Goal: Information Seeking & Learning: Learn about a topic

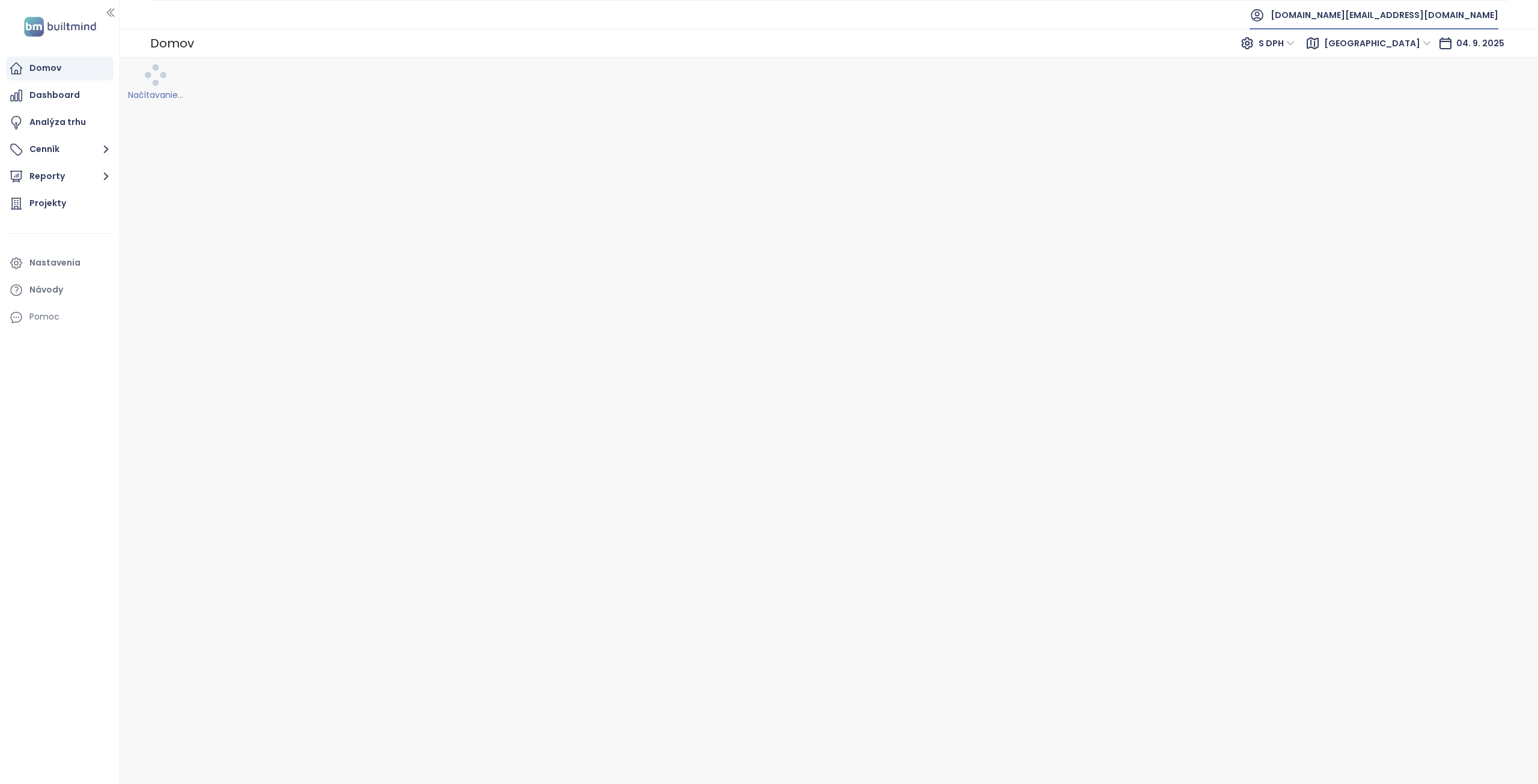
click at [1413, 19] on span "test.eu@builtmind.com" at bounding box center [1384, 15] width 228 height 29
click at [1416, 53] on span "Odhlásiť sa" at bounding box center [1411, 48] width 48 height 12
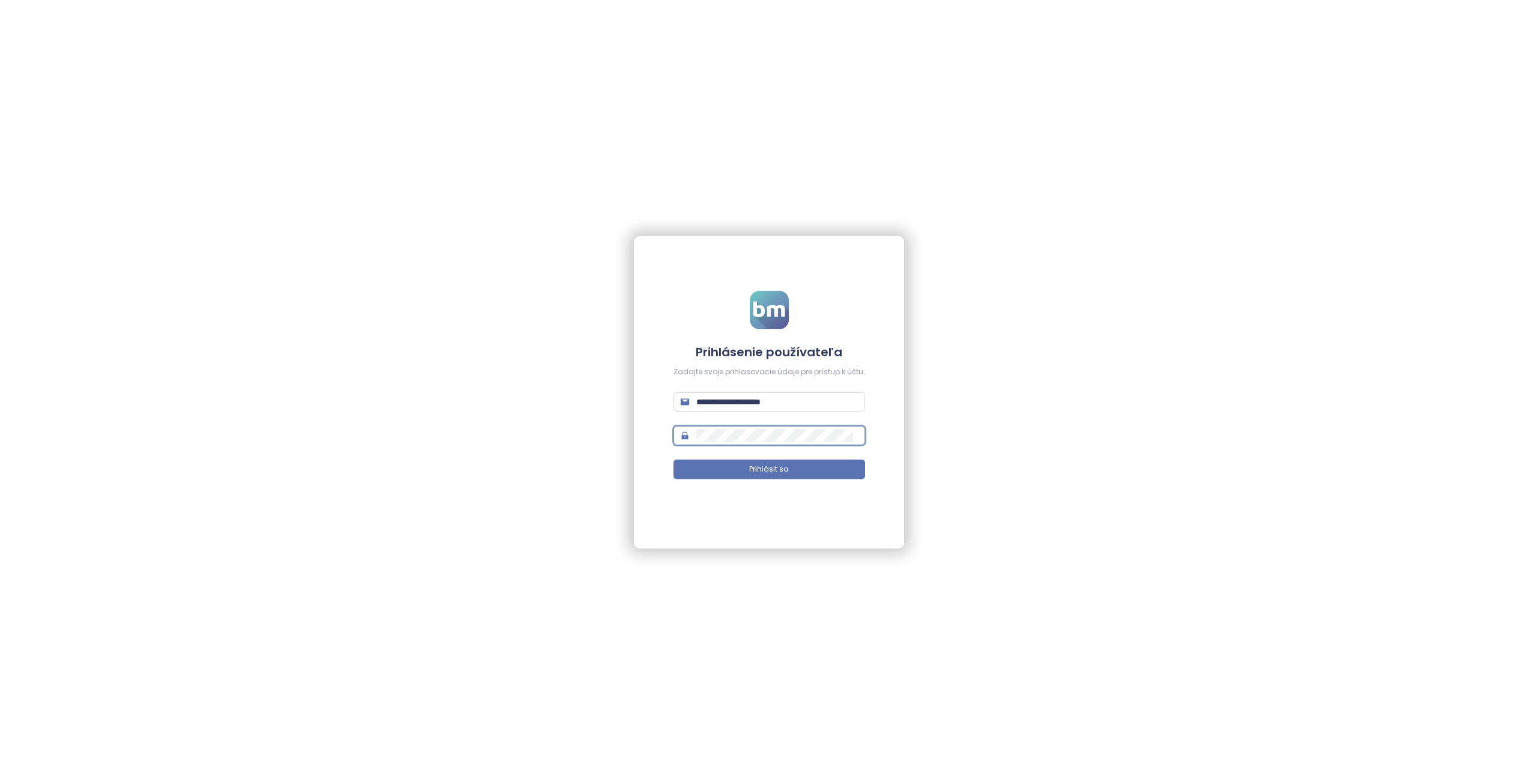
type input "**********"
click at [793, 476] on button "Prihlásiť sa" at bounding box center [770, 469] width 192 height 19
click at [753, 468] on span "Prihlásiť sa" at bounding box center [768, 469] width 39 height 11
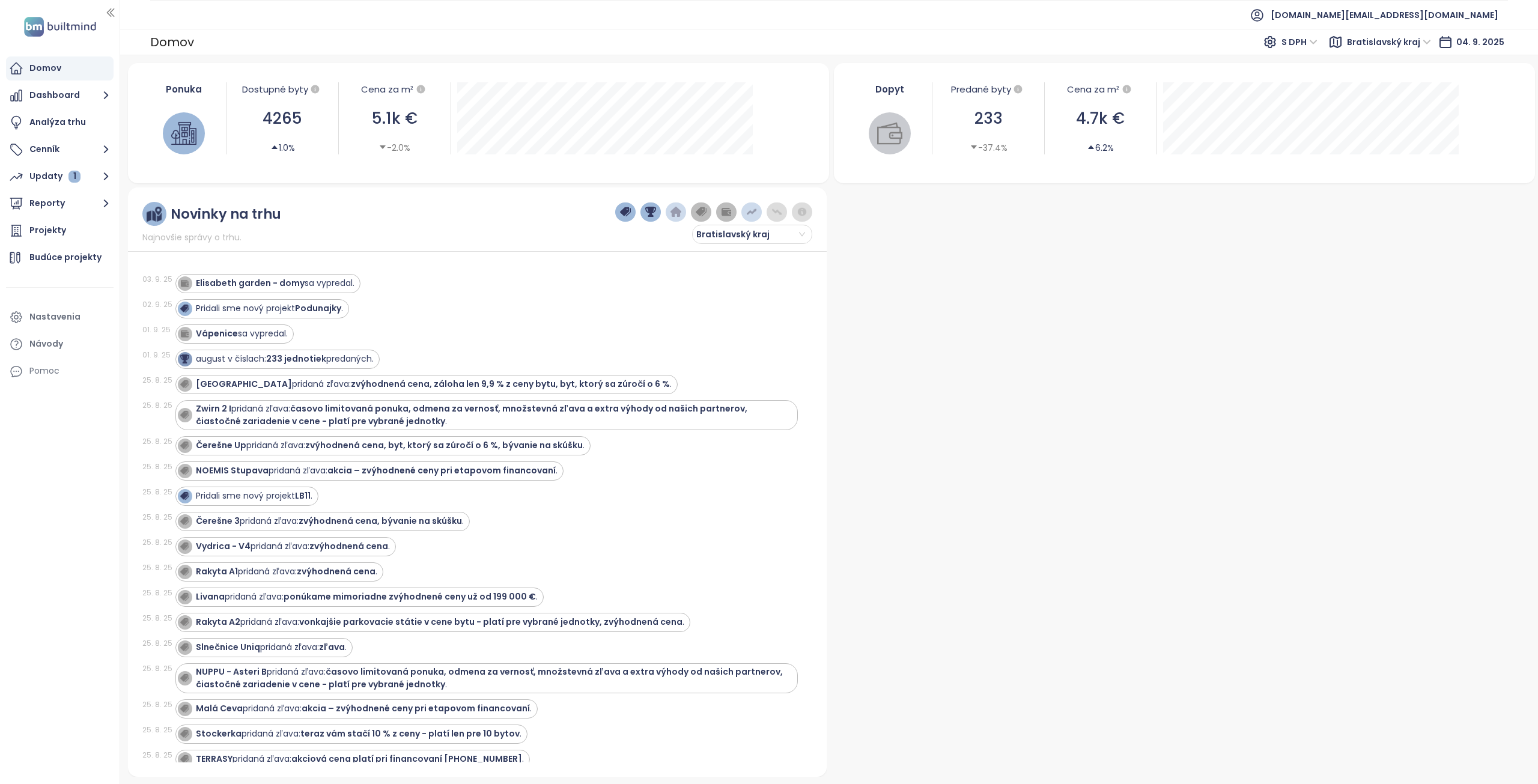
click at [1401, 46] on span "Bratislavský kraj" at bounding box center [1389, 42] width 84 height 18
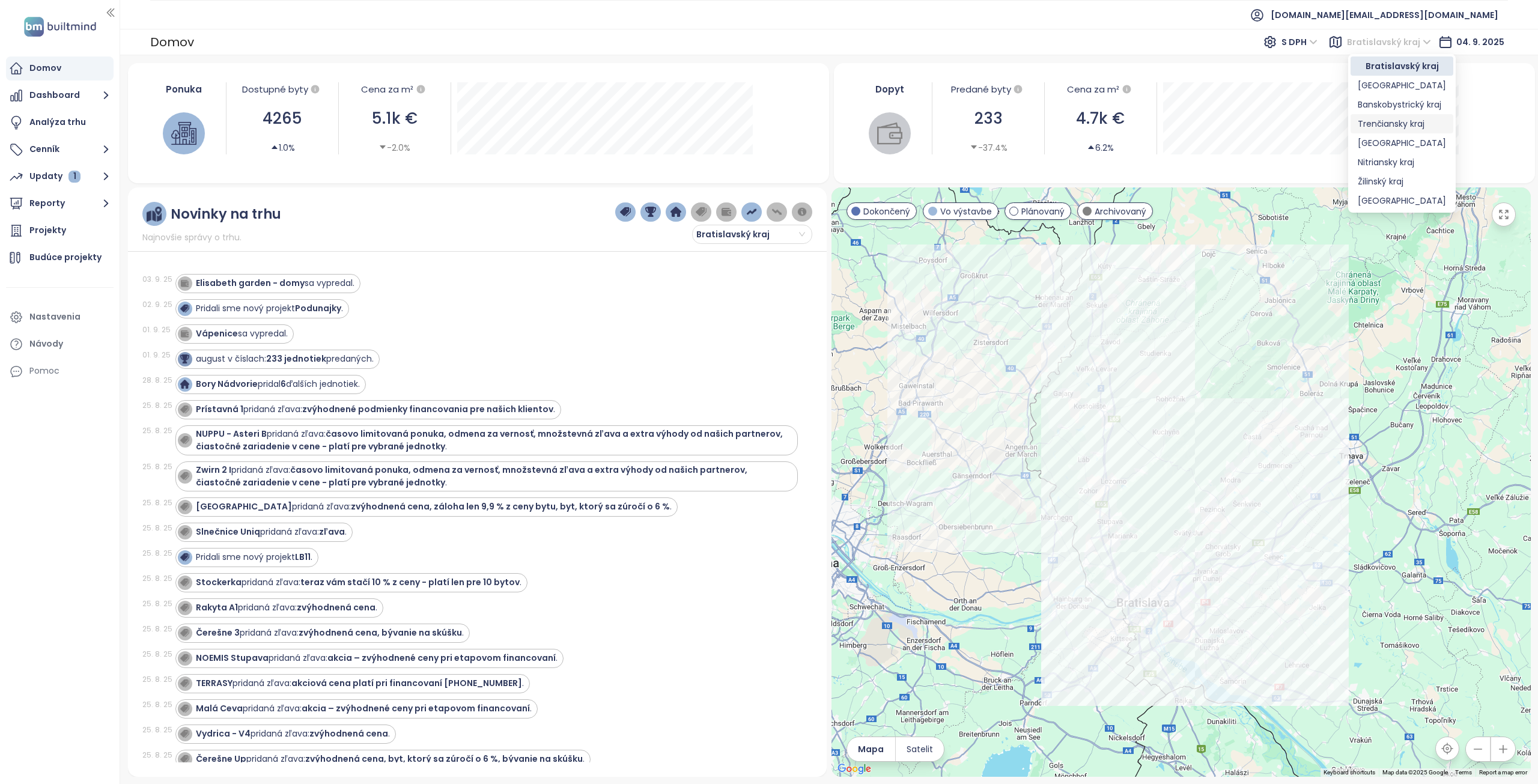
click at [1379, 126] on div "Trenčiansky kraj" at bounding box center [1401, 123] width 88 height 13
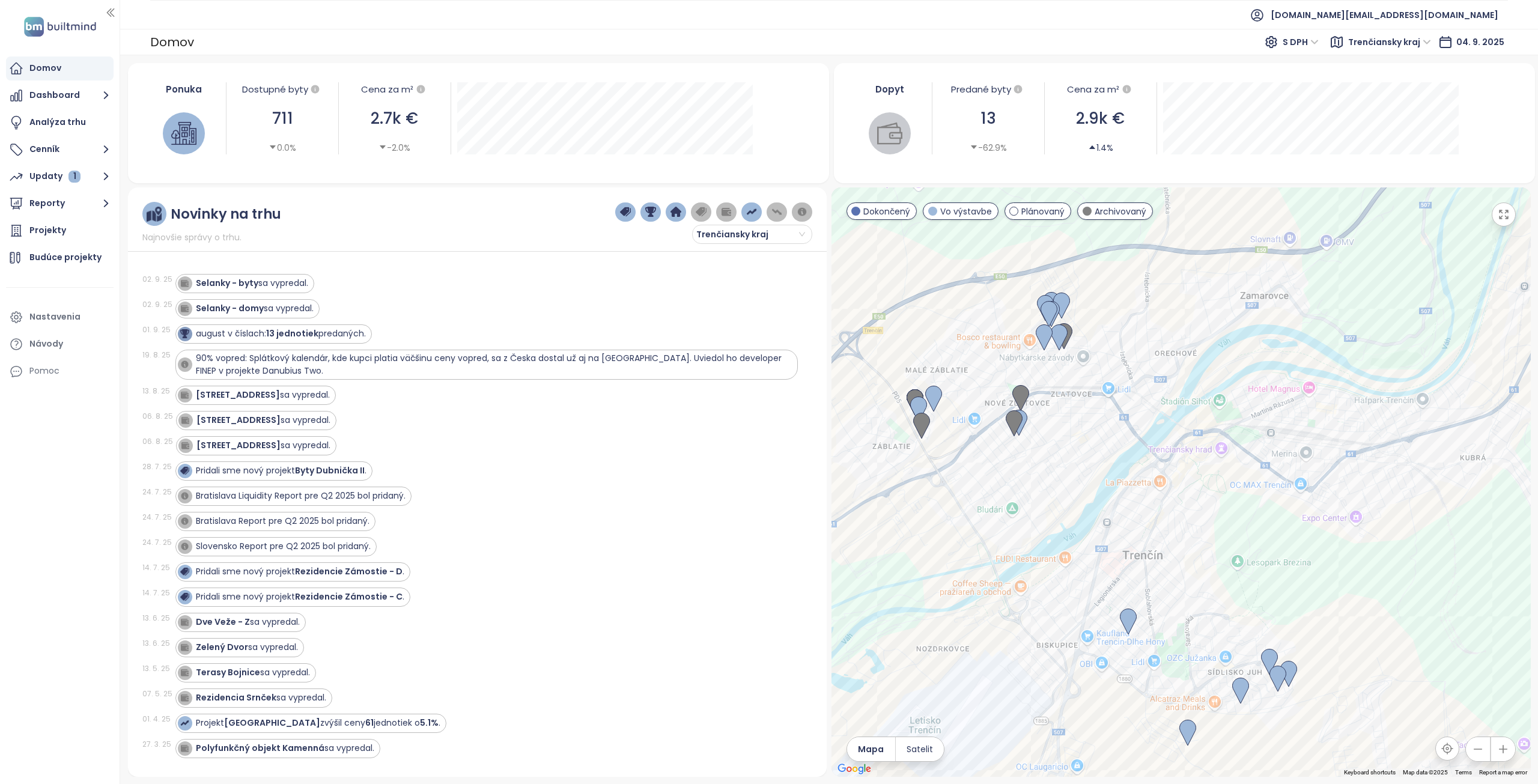
drag, startPoint x: 1150, startPoint y: 389, endPoint x: 1253, endPoint y: 538, distance: 181.1
click at [1253, 538] on div at bounding box center [1181, 482] width 699 height 589
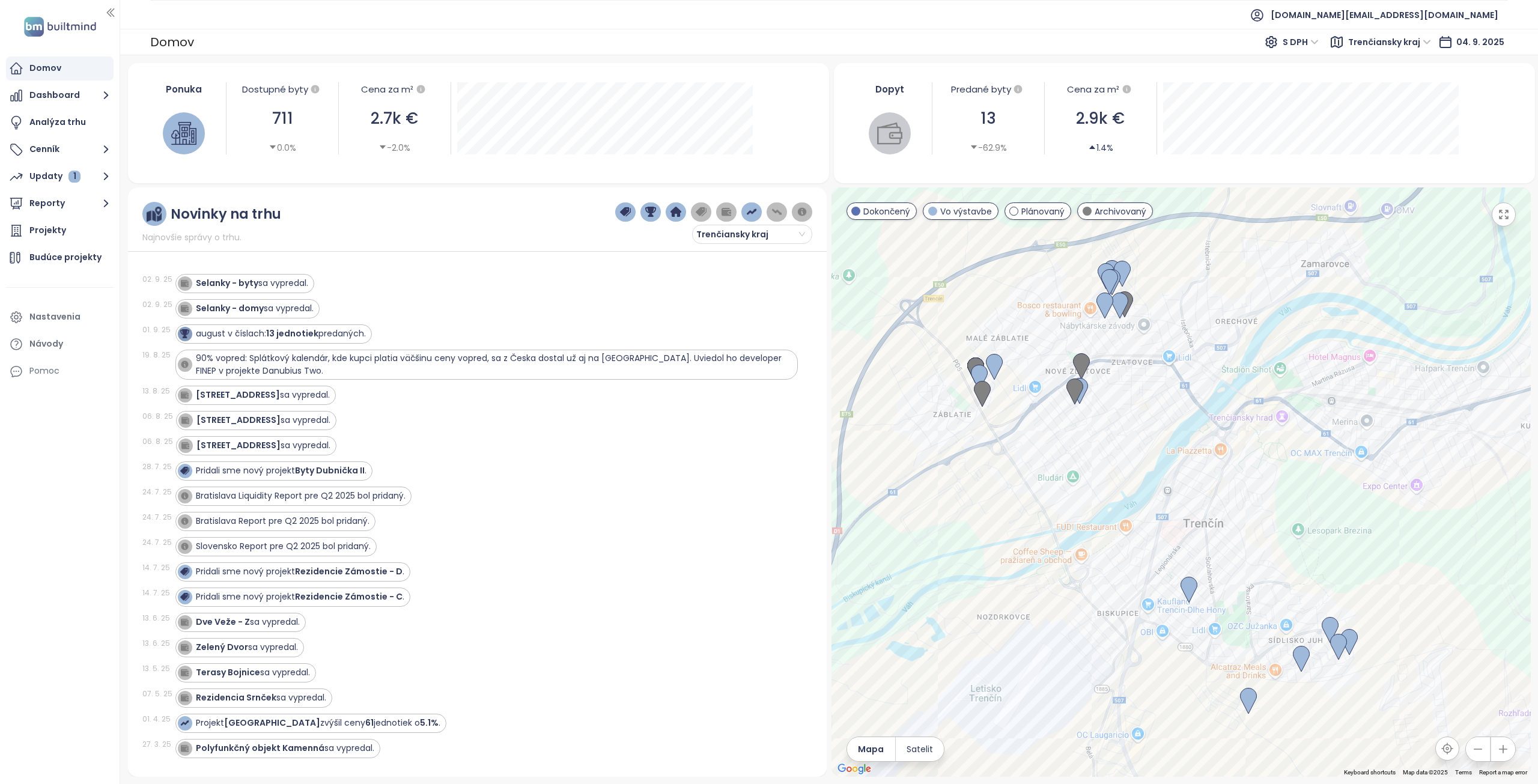
drag, startPoint x: 1247, startPoint y: 527, endPoint x: 1307, endPoint y: 497, distance: 67.1
click at [1307, 497] on div at bounding box center [1181, 482] width 699 height 589
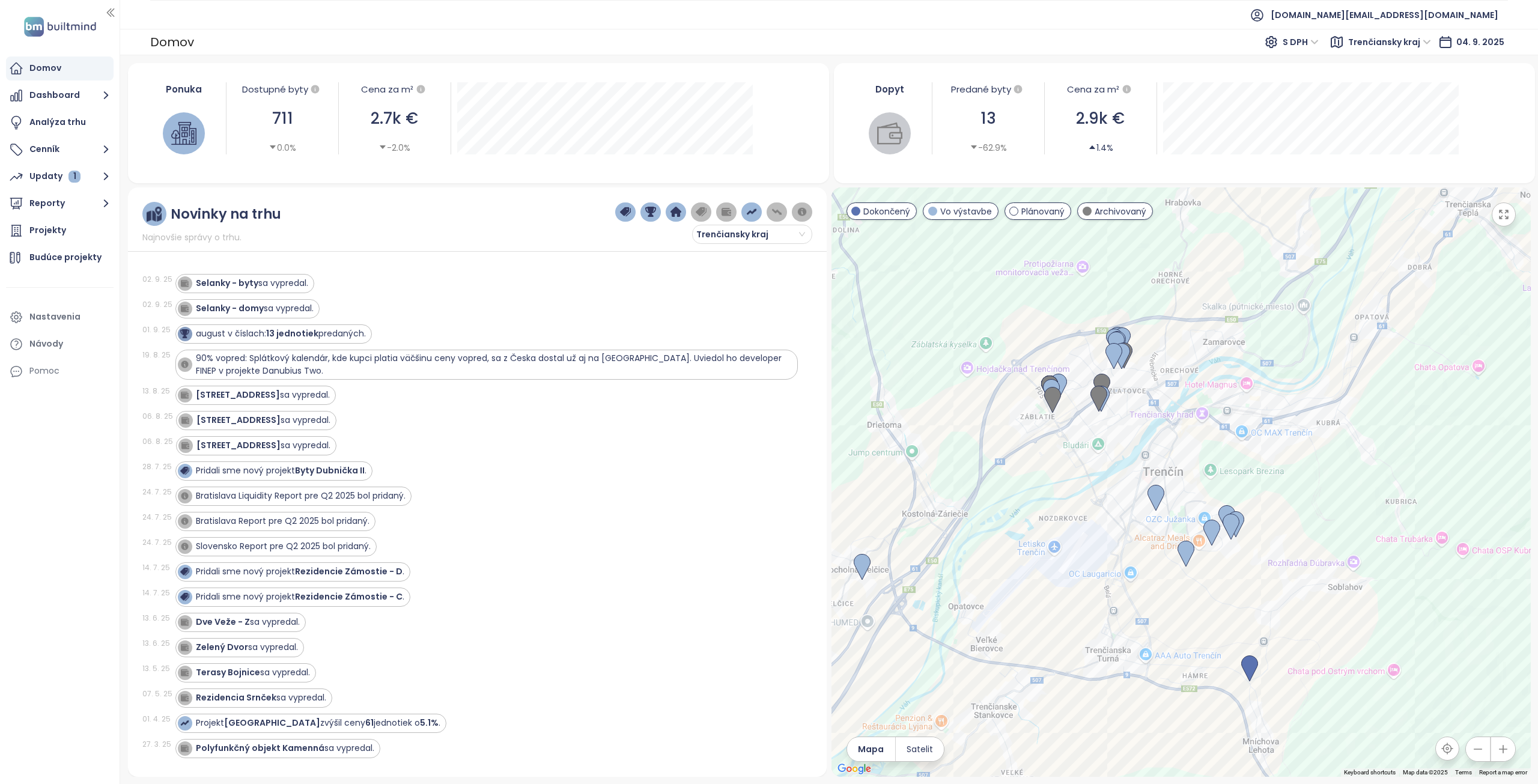
click at [1399, 41] on span "Trenčiansky kraj" at bounding box center [1389, 42] width 83 height 18
click at [1391, 183] on div "Žilinský kraj" at bounding box center [1401, 181] width 88 height 13
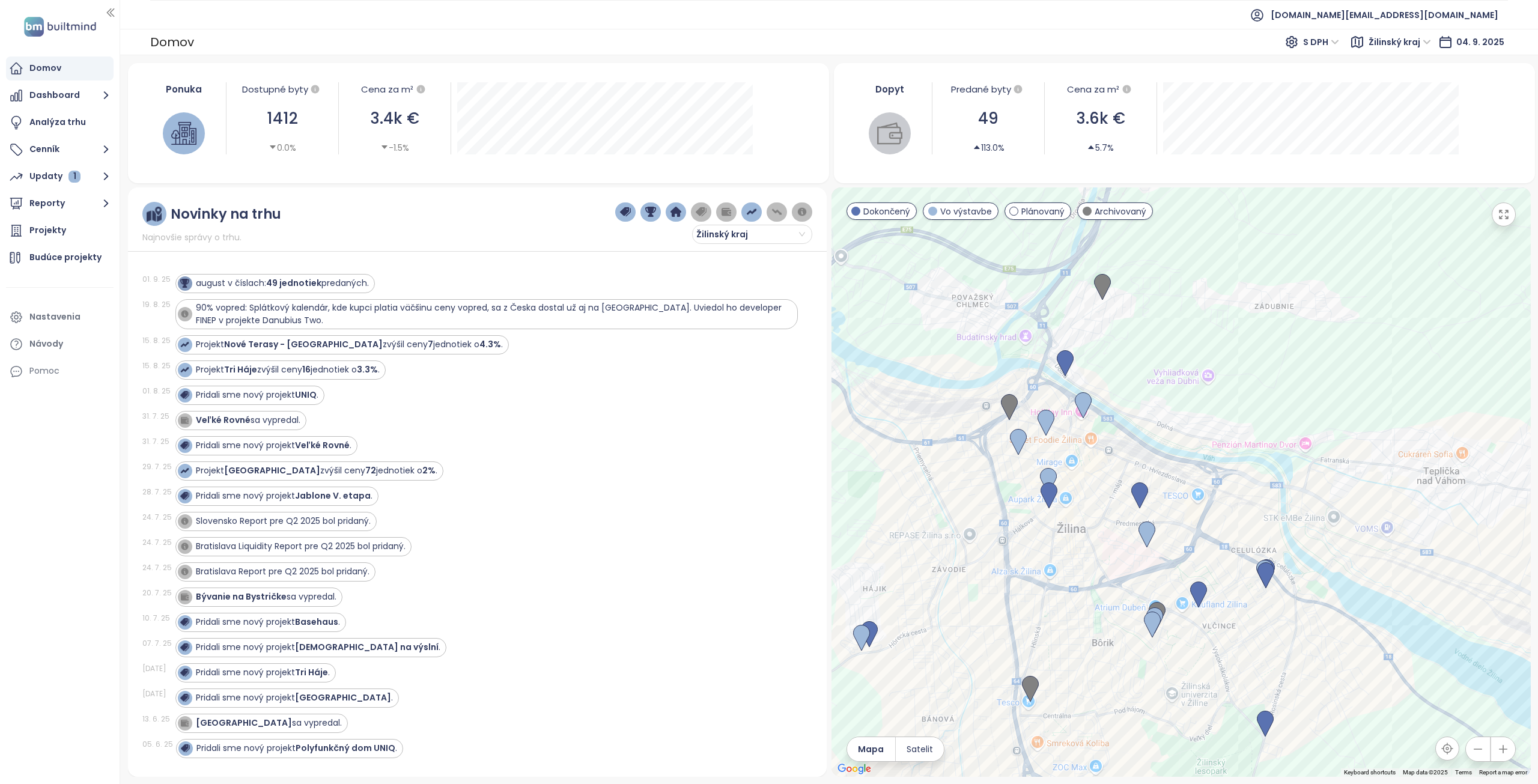
drag, startPoint x: 1076, startPoint y: 533, endPoint x: 1114, endPoint y: 577, distance: 58.1
click at [1114, 577] on div at bounding box center [1181, 482] width 699 height 589
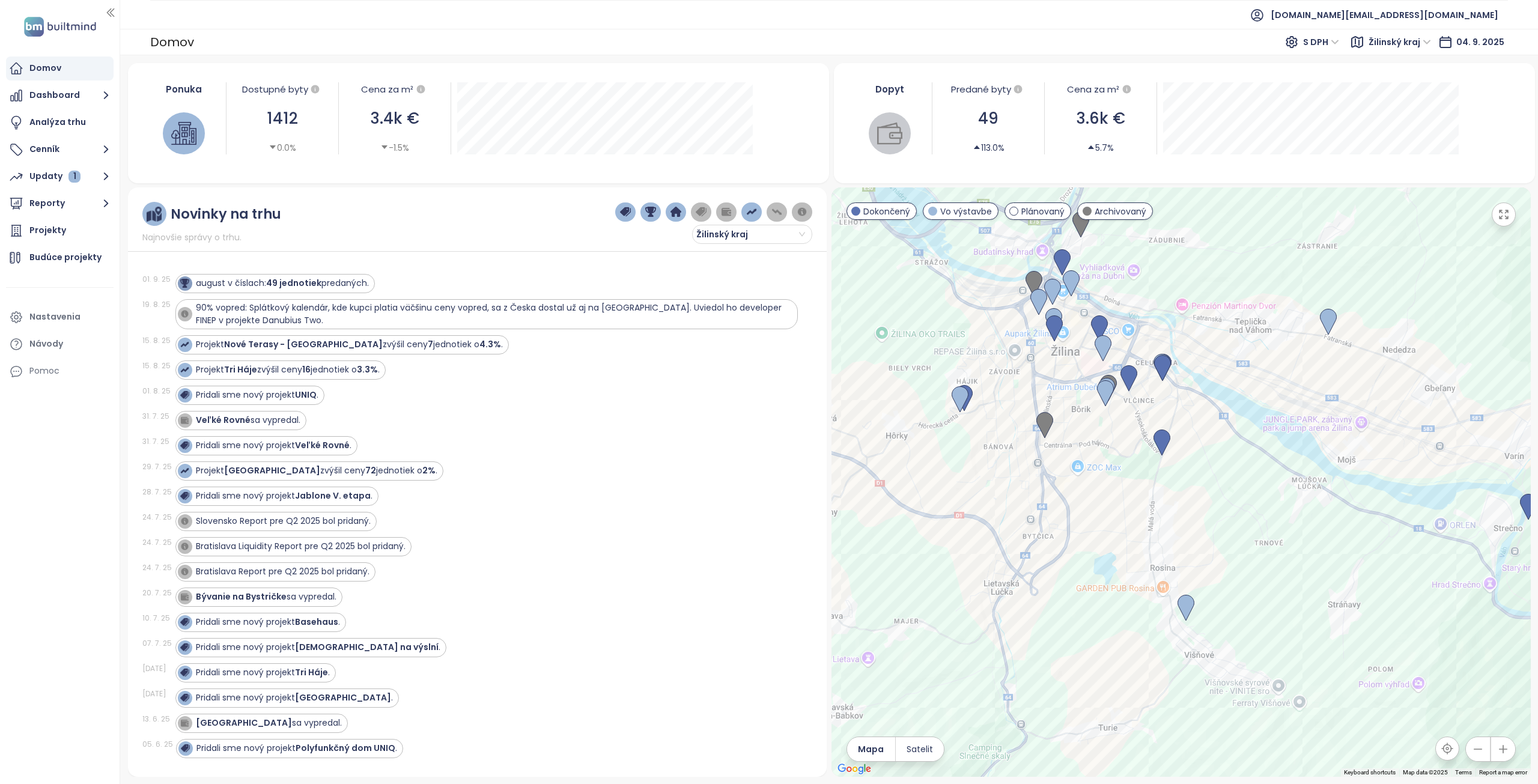
drag, startPoint x: 1224, startPoint y: 489, endPoint x: 1195, endPoint y: 302, distance: 189.2
click at [1195, 302] on div at bounding box center [1181, 482] width 699 height 589
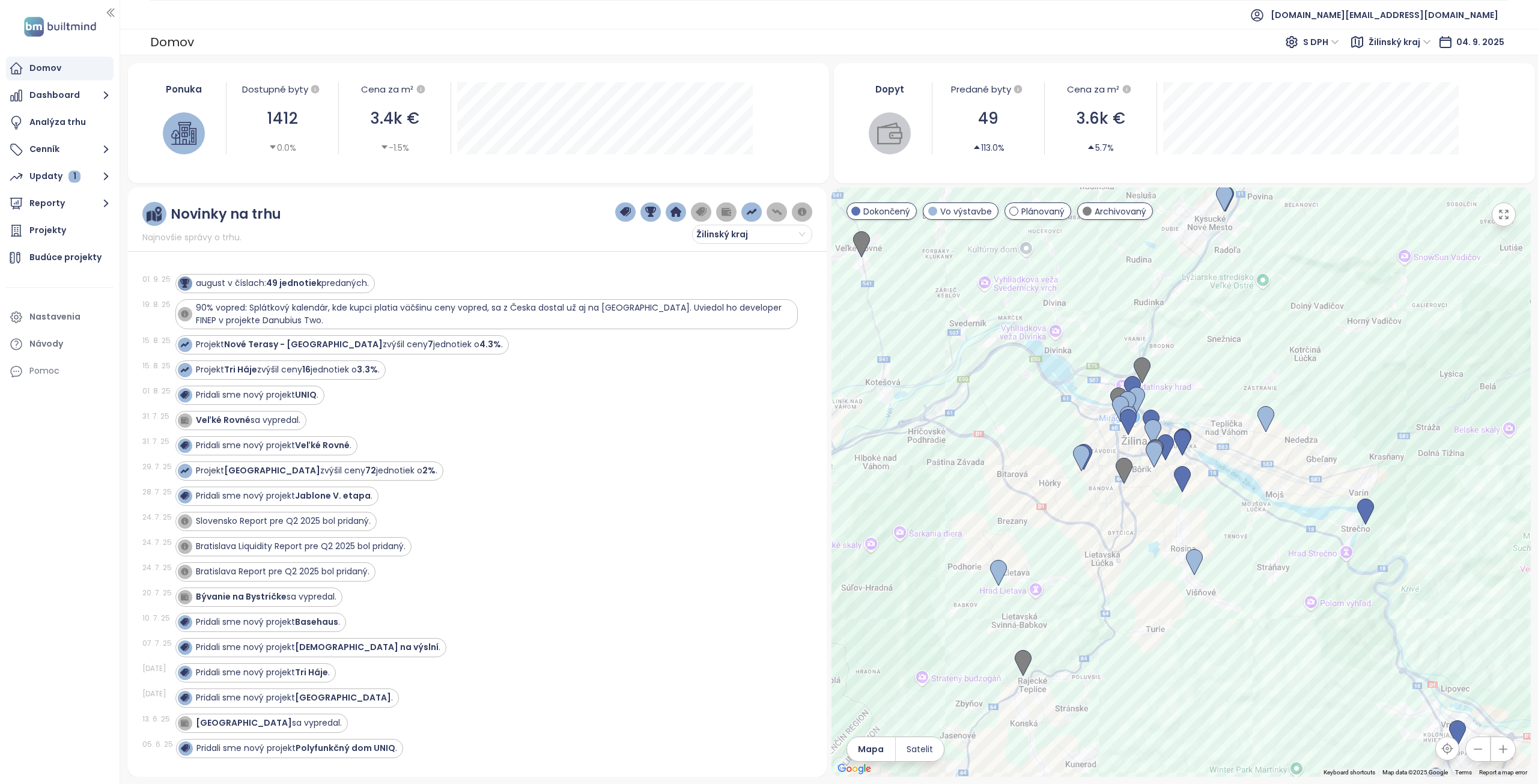
drag, startPoint x: 1224, startPoint y: 452, endPoint x: 1223, endPoint y: 501, distance: 49.0
click at [1223, 501] on div at bounding box center [1181, 482] width 699 height 589
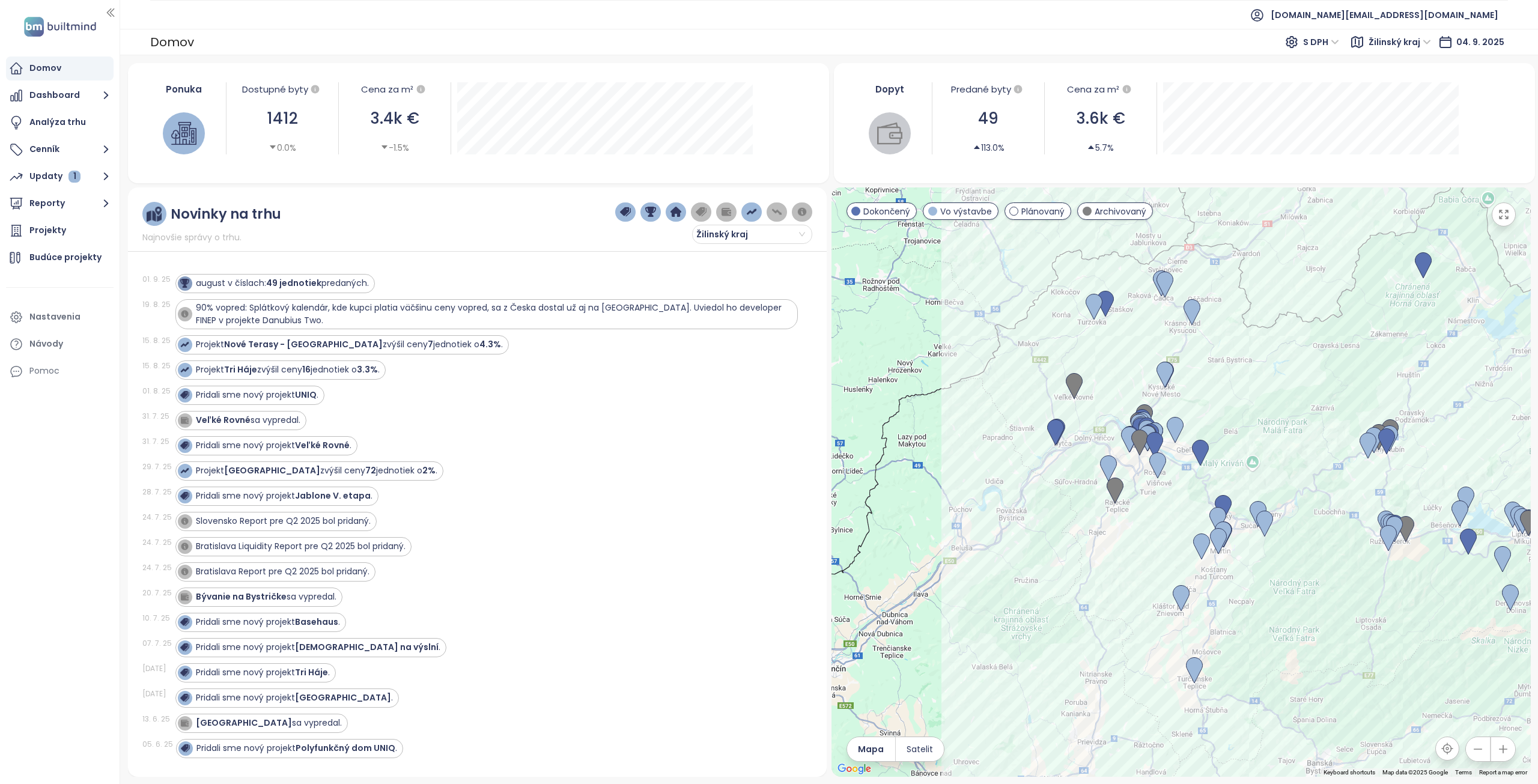
drag, startPoint x: 1153, startPoint y: 511, endPoint x: 1131, endPoint y: 550, distance: 44.8
click at [1131, 550] on div at bounding box center [1181, 482] width 699 height 589
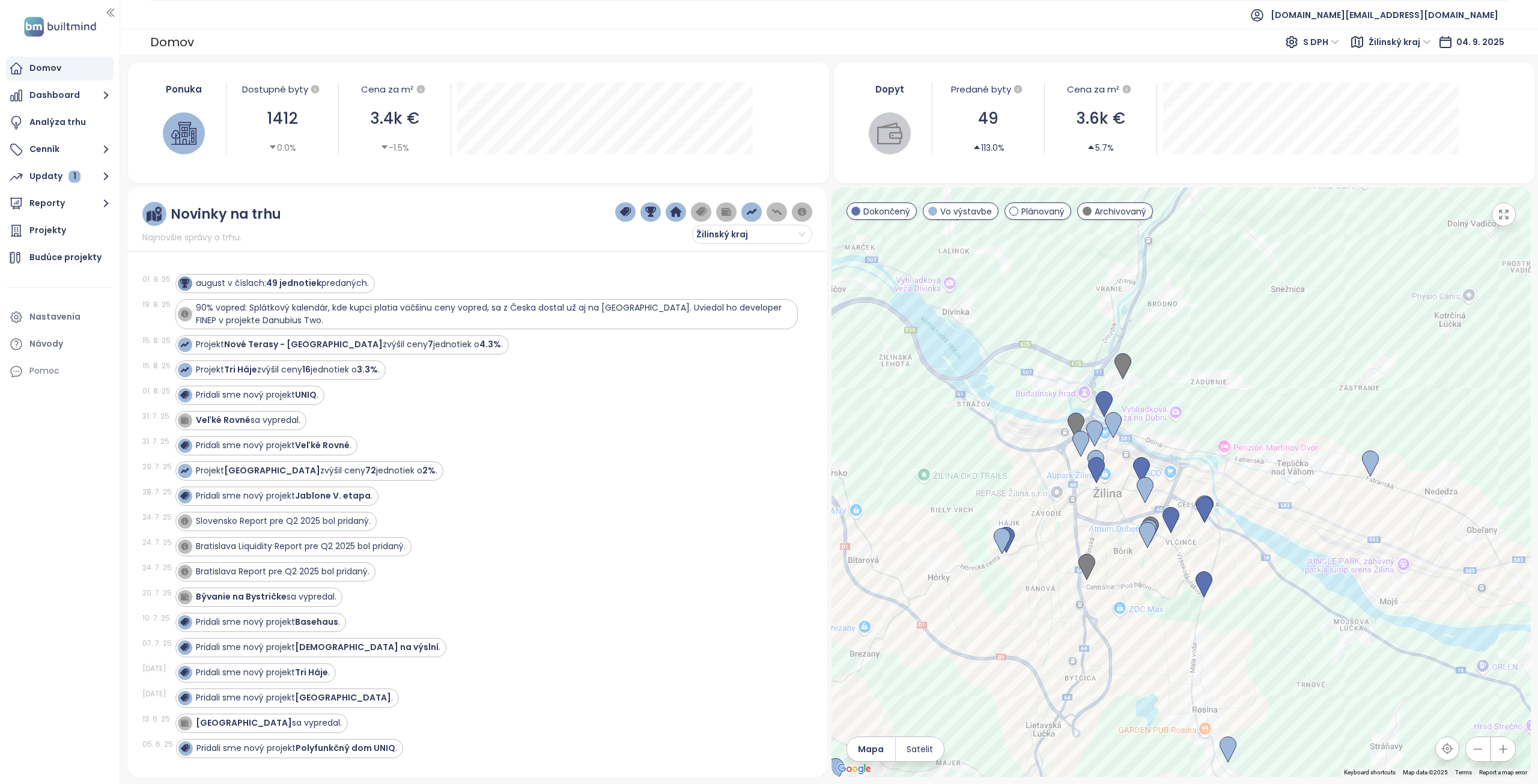
drag, startPoint x: 1099, startPoint y: 401, endPoint x: 1099, endPoint y: 508, distance: 107.0
click at [1099, 508] on div at bounding box center [1181, 482] width 699 height 589
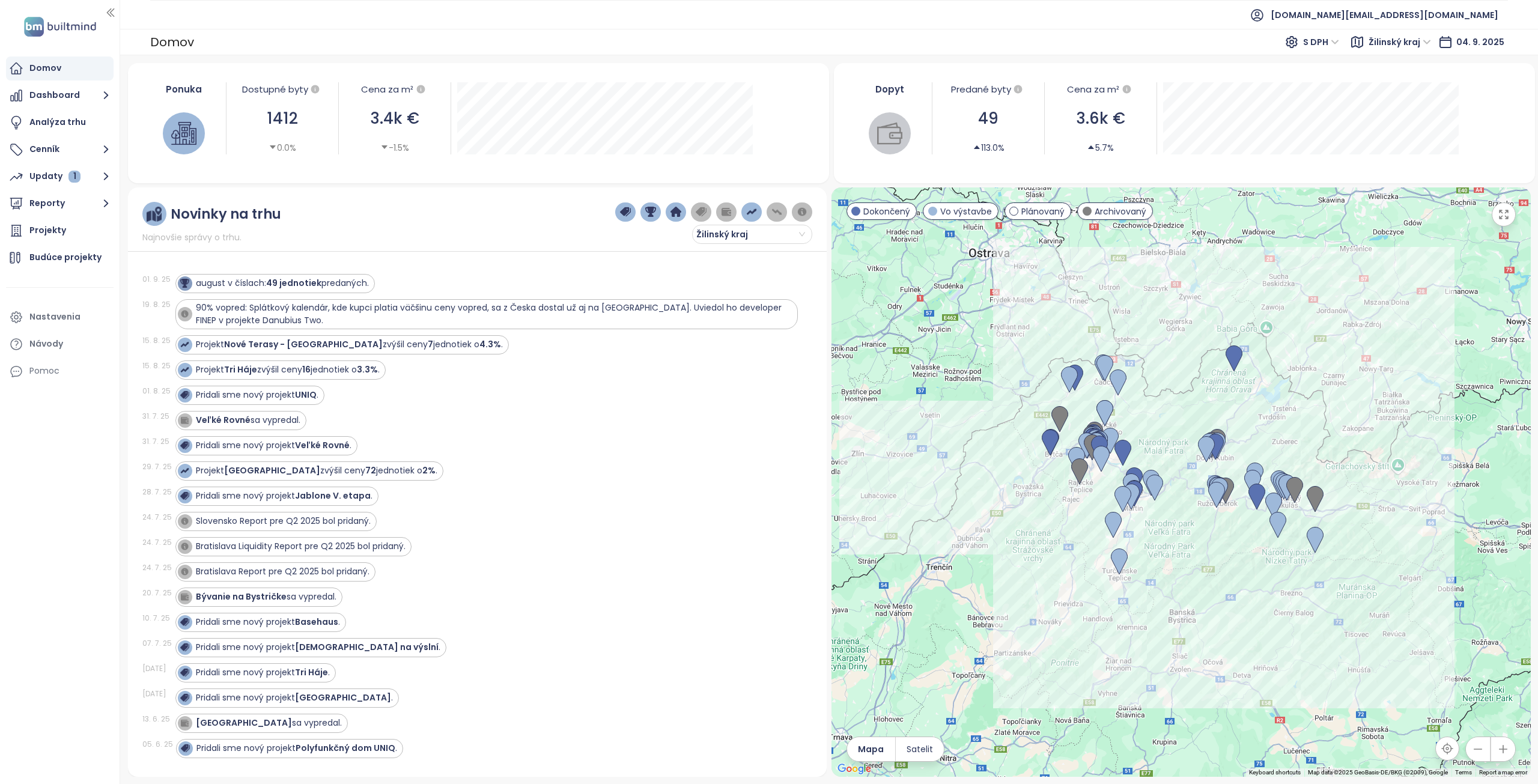
drag, startPoint x: 1250, startPoint y: 535, endPoint x: 1137, endPoint y: 363, distance: 205.8
click at [1138, 365] on div at bounding box center [1181, 482] width 699 height 589
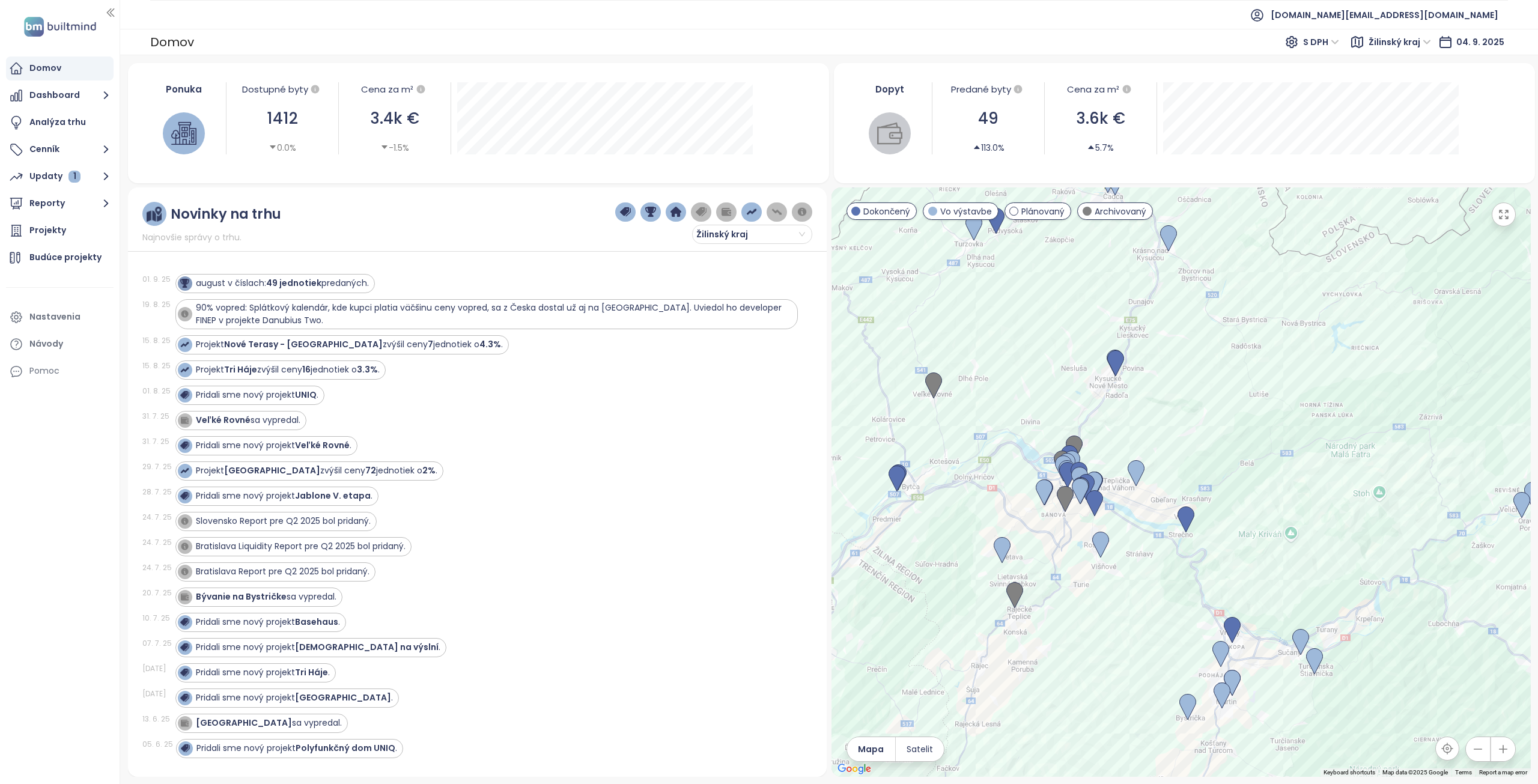
drag, startPoint x: 1146, startPoint y: 579, endPoint x: 1173, endPoint y: 600, distance: 34.2
click at [1173, 600] on div at bounding box center [1181, 482] width 699 height 589
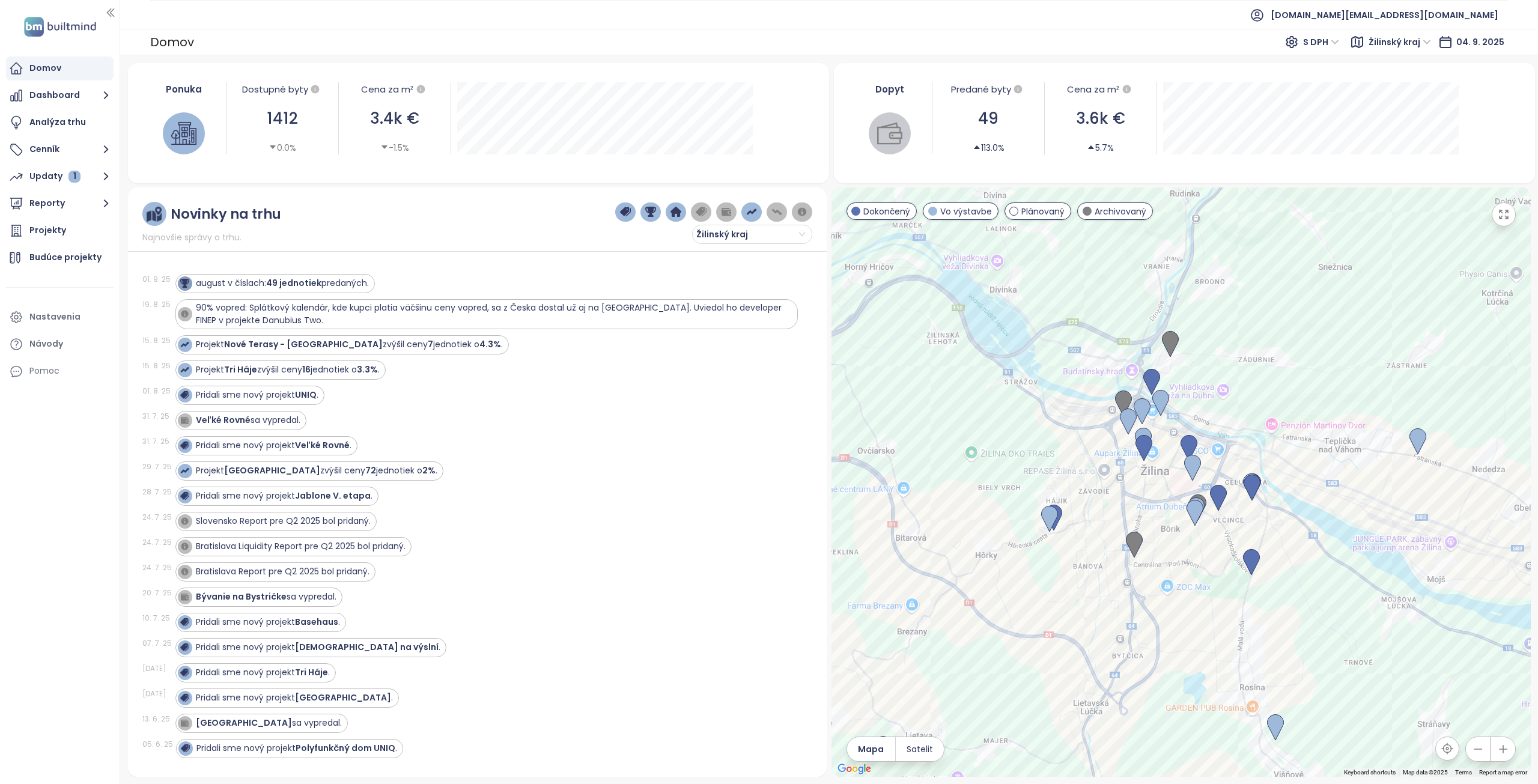
click at [1397, 43] on span "Žilinský kraj" at bounding box center [1400, 42] width 63 height 18
click at [1410, 122] on div "Trenčiansky kraj" at bounding box center [1422, 123] width 88 height 13
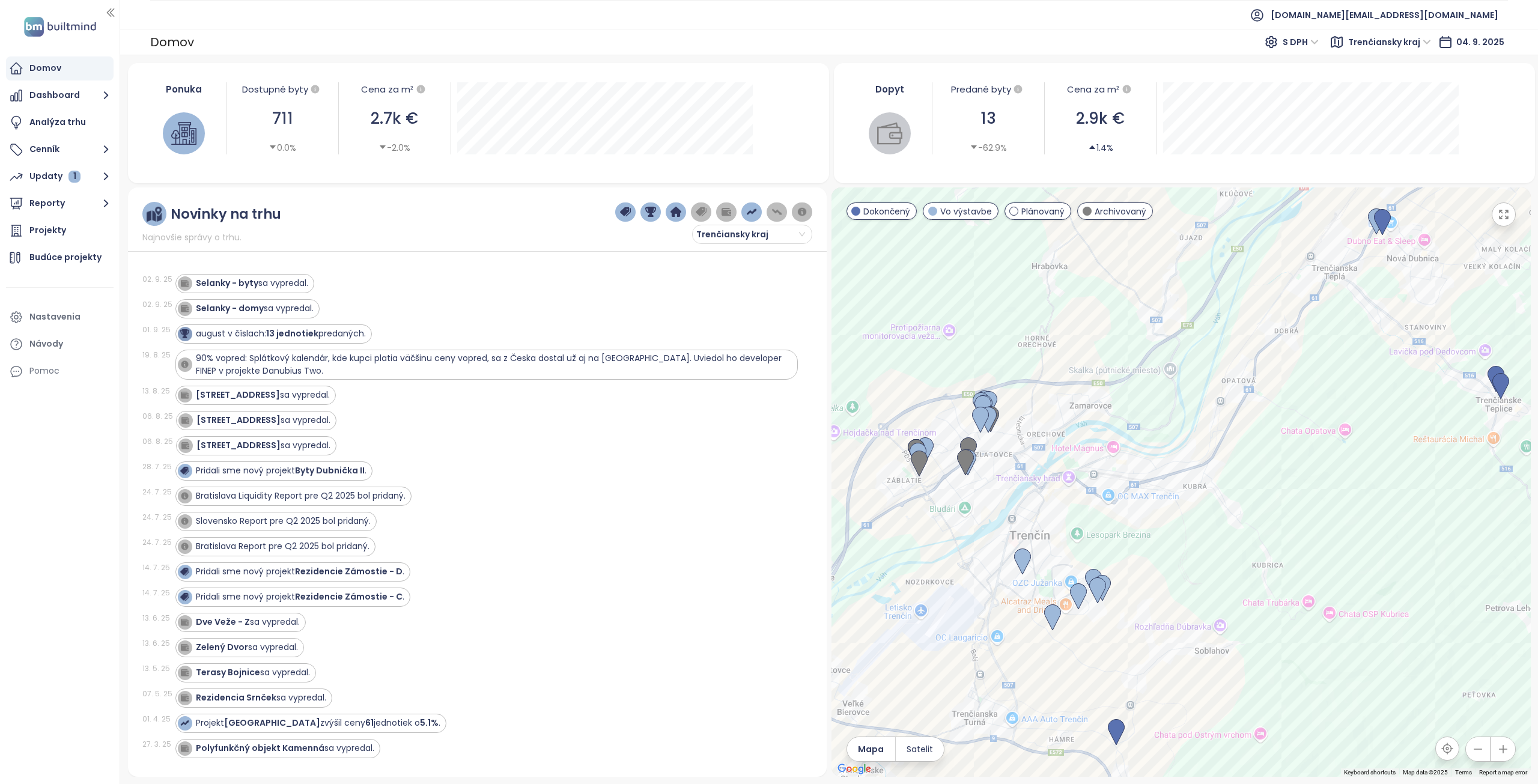
click at [1129, 543] on div at bounding box center [1181, 482] width 699 height 589
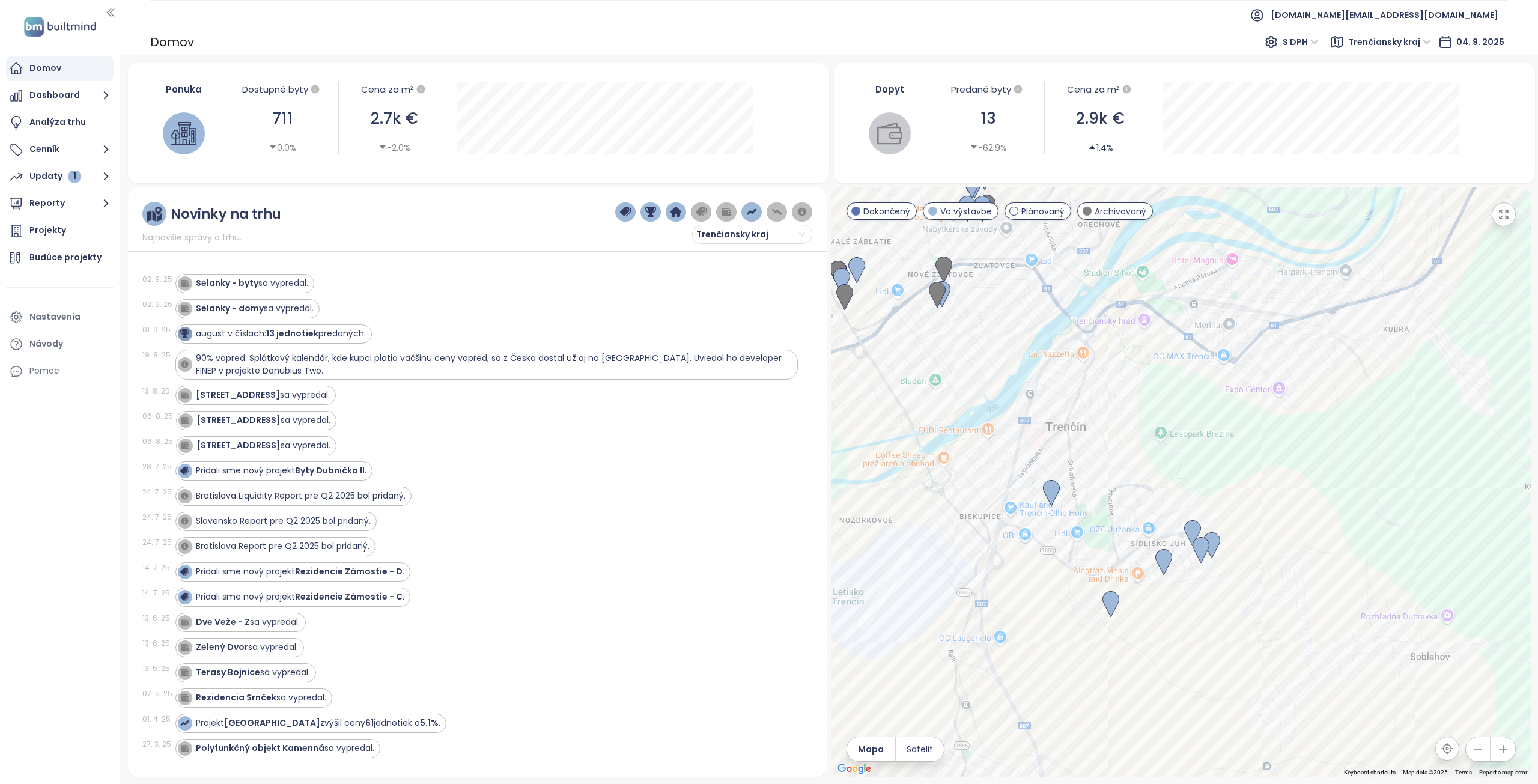
drag, startPoint x: 1104, startPoint y: 523, endPoint x: 1081, endPoint y: 359, distance: 165.6
click at [1081, 359] on div at bounding box center [1181, 482] width 699 height 589
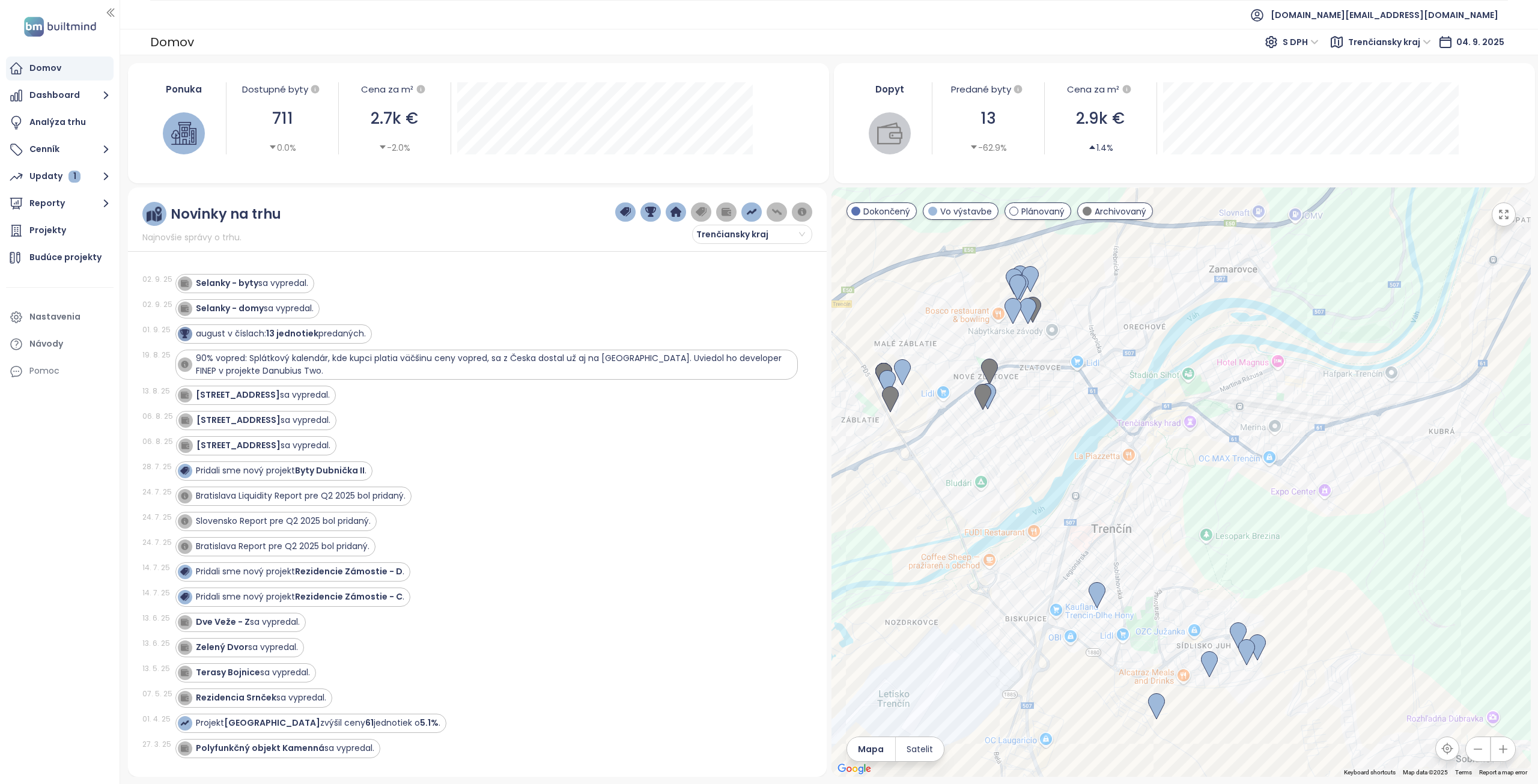
drag, startPoint x: 1024, startPoint y: 447, endPoint x: 1090, endPoint y: 587, distance: 154.8
click at [1090, 587] on div at bounding box center [1181, 482] width 699 height 589
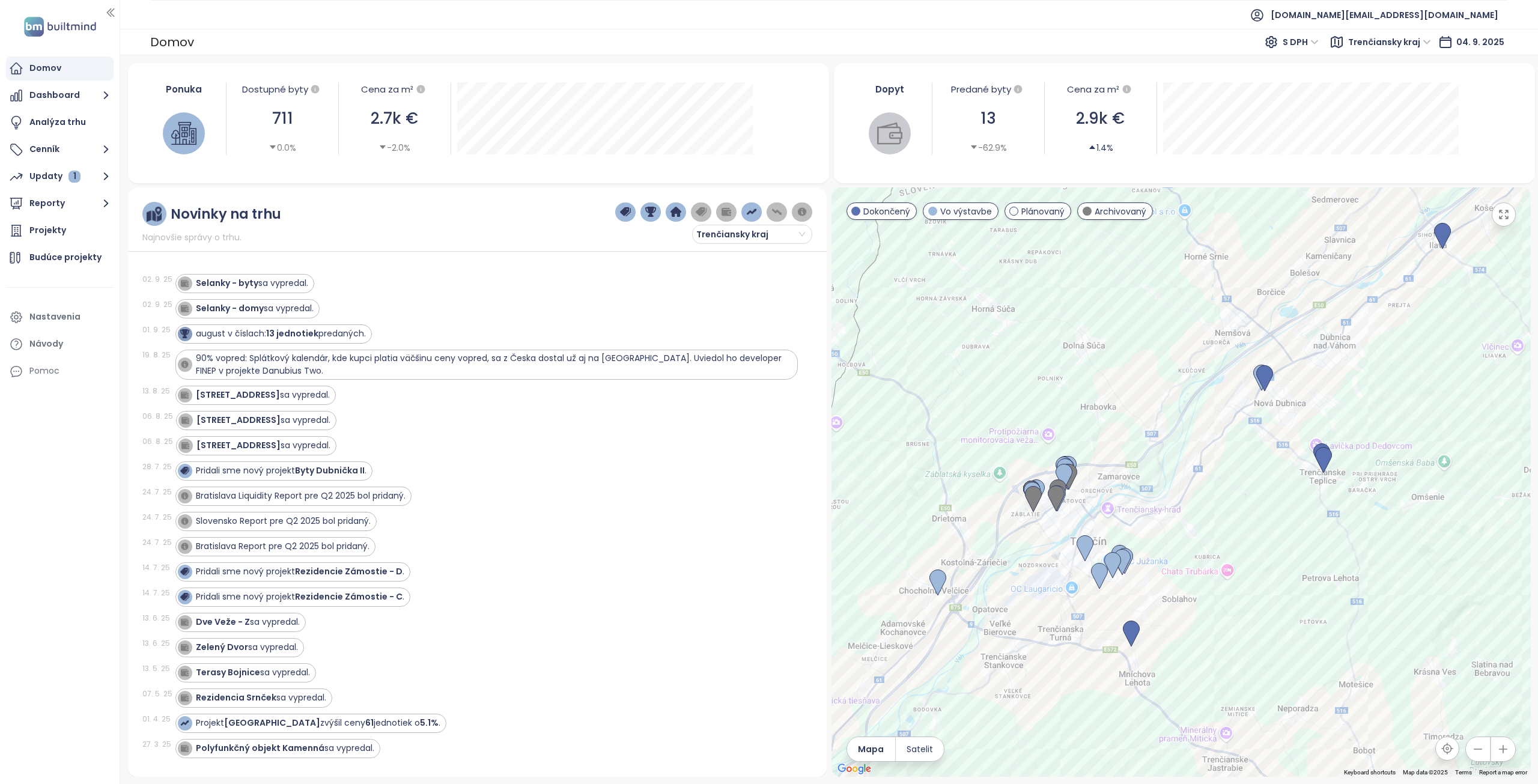
drag, startPoint x: 1224, startPoint y: 495, endPoint x: 1179, endPoint y: 531, distance: 57.6
click at [1179, 531] on div at bounding box center [1181, 482] width 699 height 589
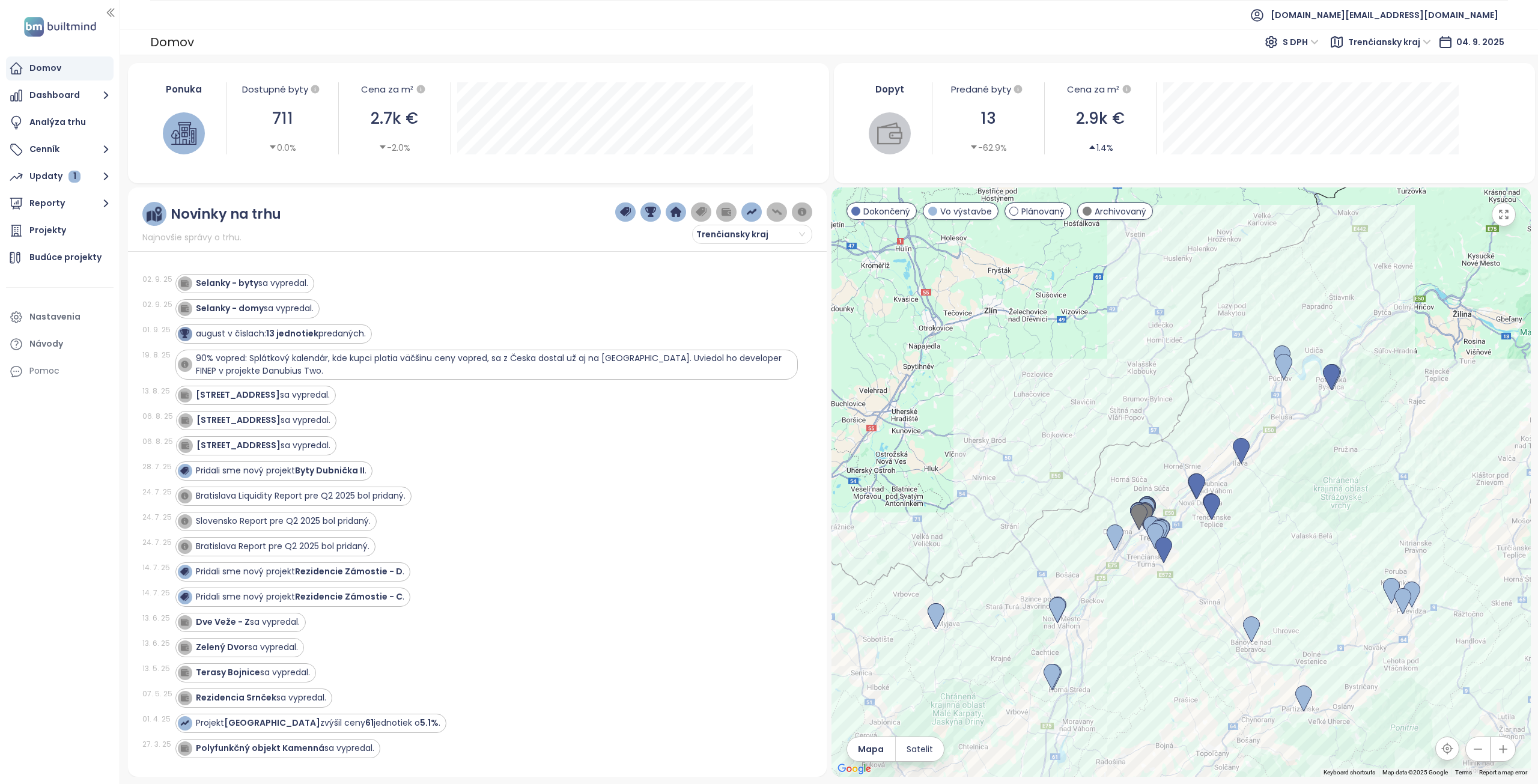
click at [1384, 37] on span "Trenčiansky kraj" at bounding box center [1389, 42] width 83 height 18
click at [1388, 182] on div "Žilinský kraj" at bounding box center [1401, 181] width 88 height 13
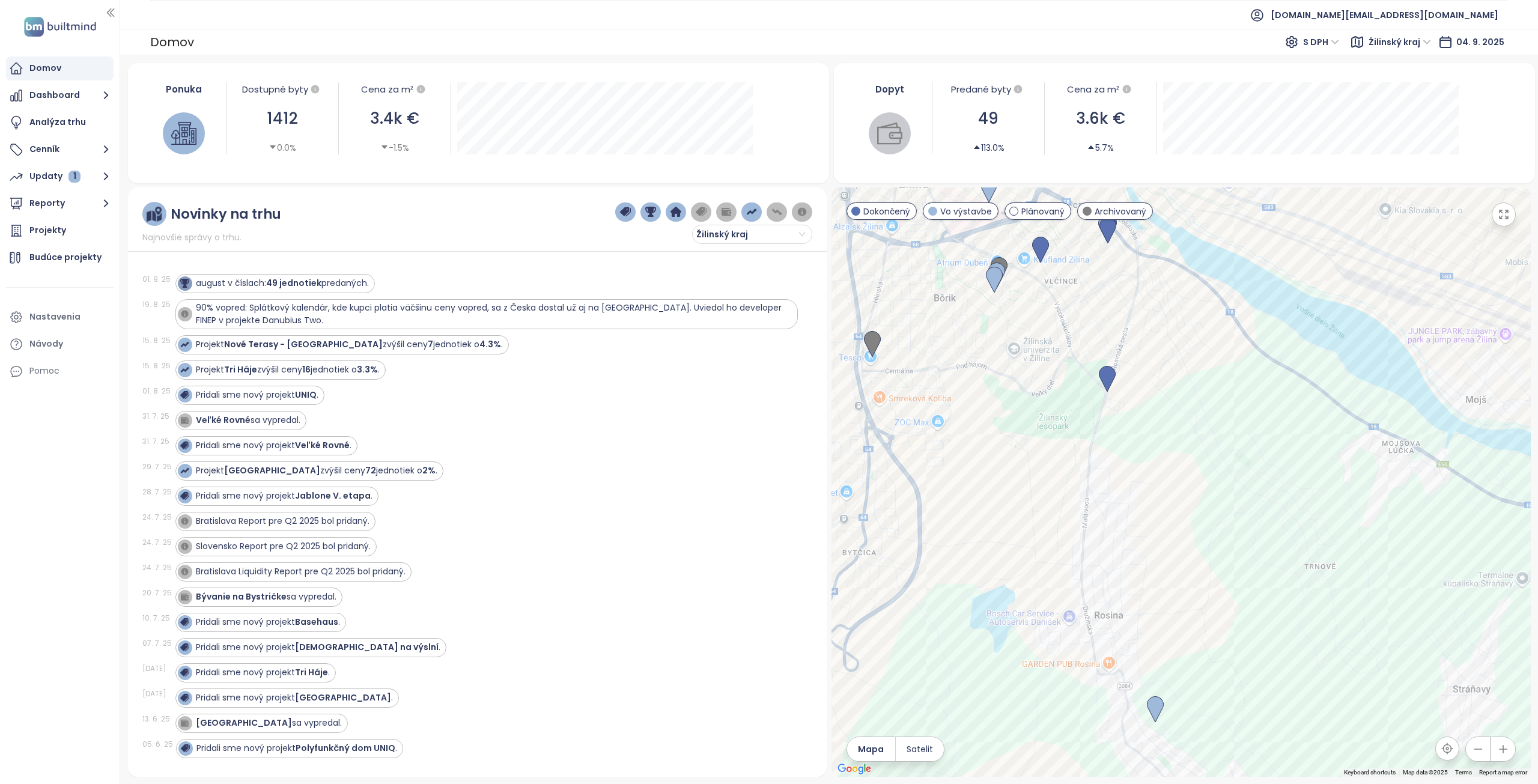
drag, startPoint x: 1035, startPoint y: 535, endPoint x: 1259, endPoint y: 431, distance: 247.0
click at [1259, 431] on div at bounding box center [1181, 482] width 699 height 589
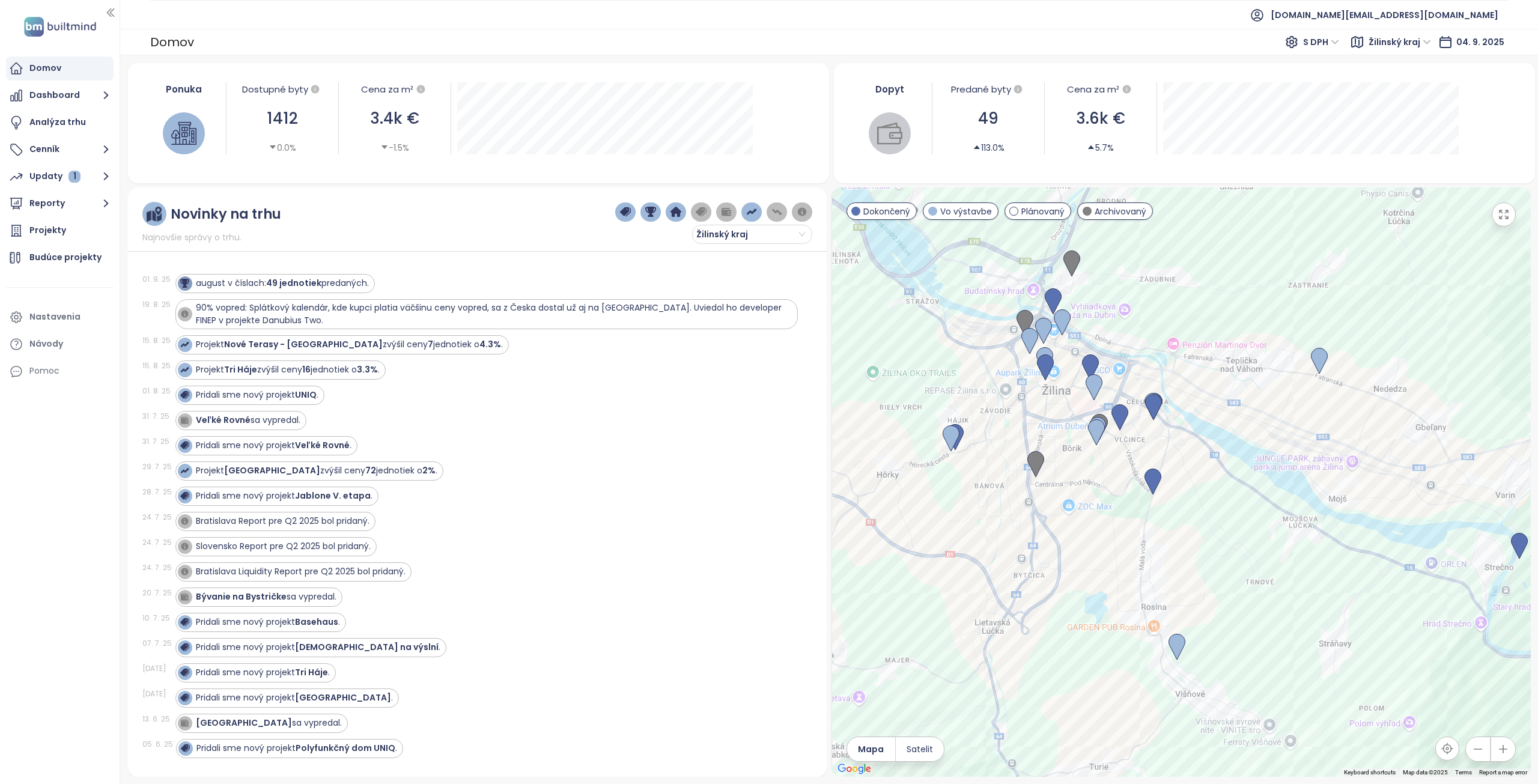
drag, startPoint x: 1124, startPoint y: 566, endPoint x: 1133, endPoint y: 602, distance: 37.1
click at [1134, 602] on div at bounding box center [1181, 482] width 699 height 589
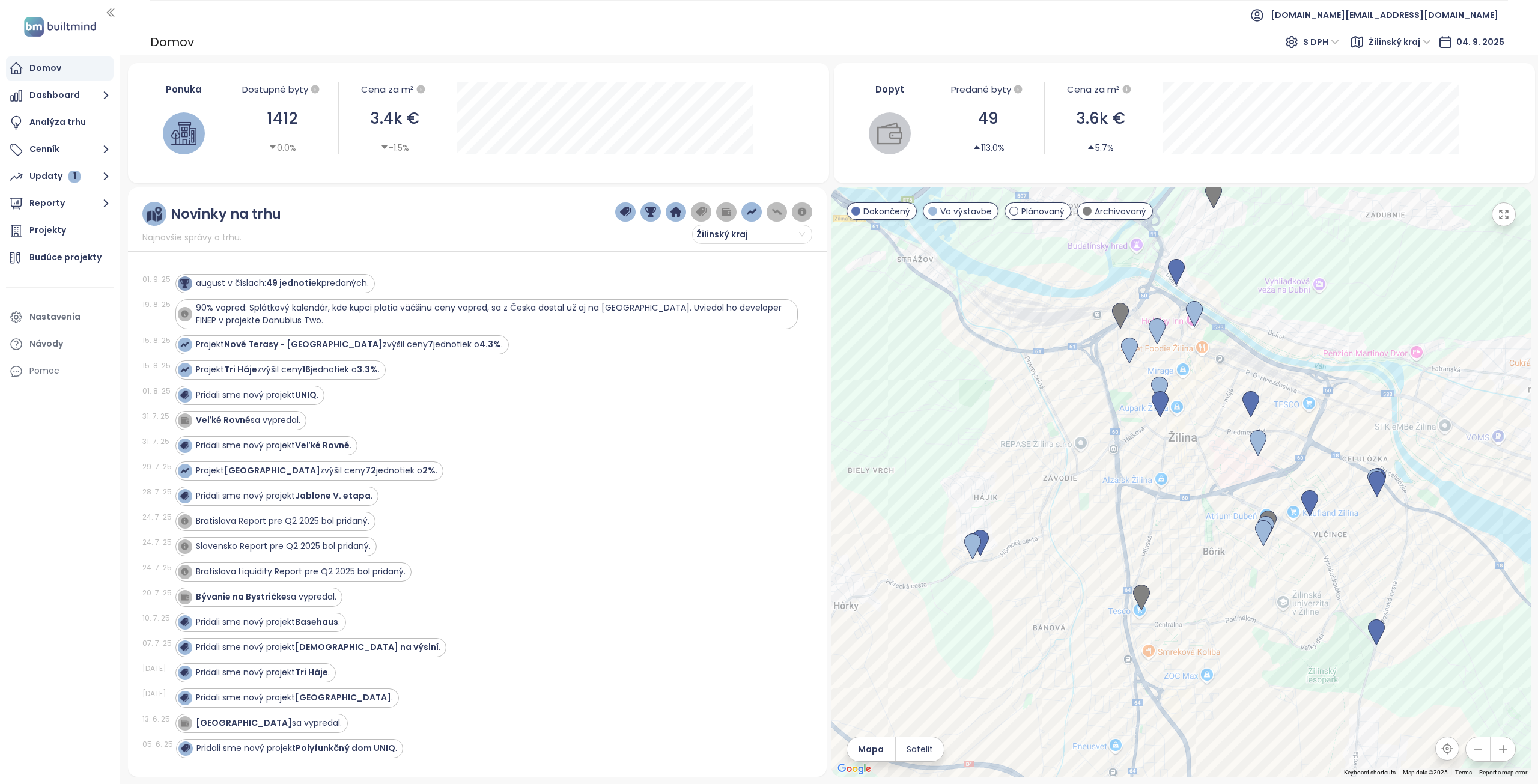
drag, startPoint x: 1258, startPoint y: 406, endPoint x: 1218, endPoint y: 482, distance: 85.9
click at [1218, 482] on div at bounding box center [1181, 482] width 699 height 589
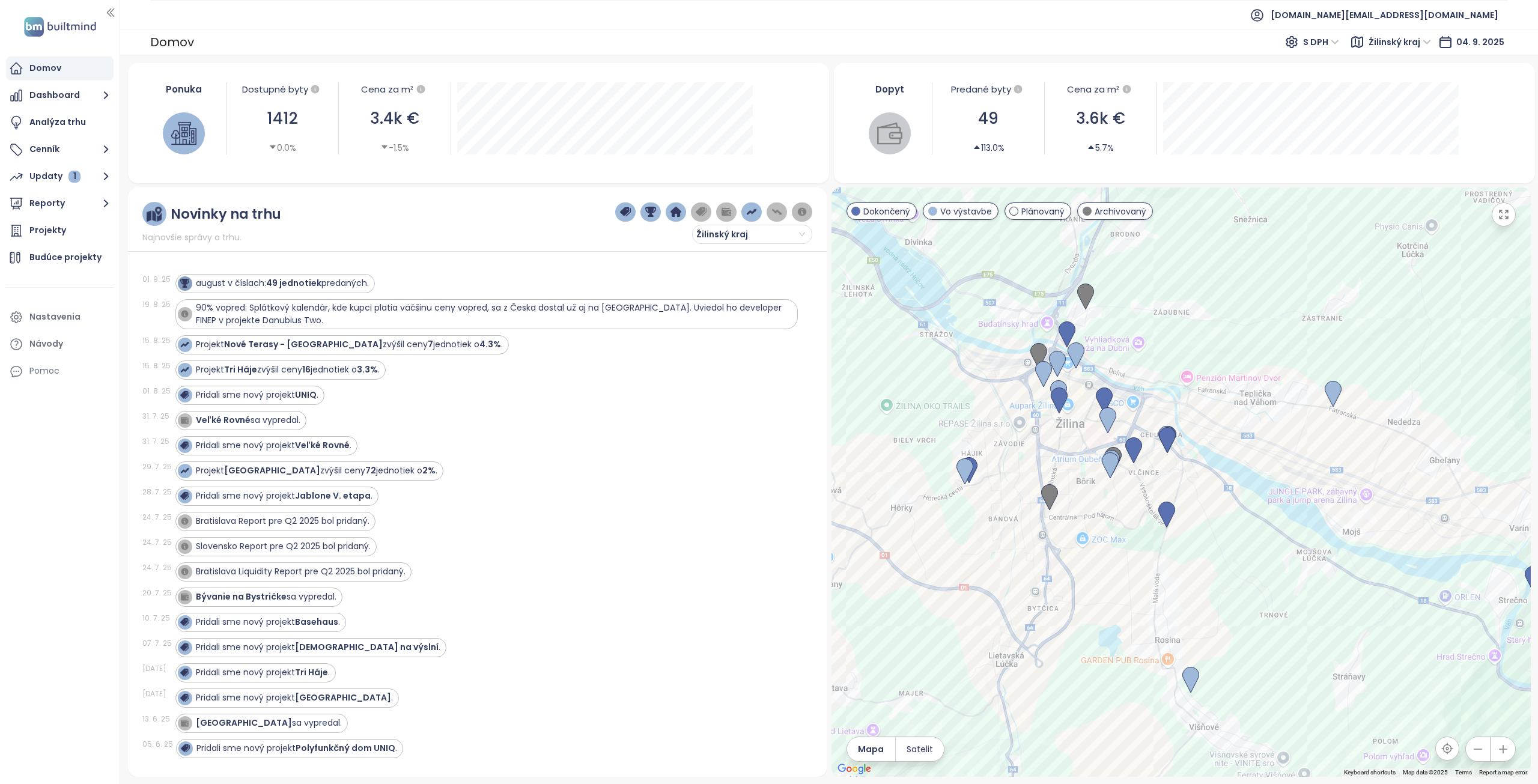
drag, startPoint x: 1213, startPoint y: 326, endPoint x: 1150, endPoint y: 340, distance: 64.5
click at [1150, 340] on div at bounding box center [1181, 482] width 699 height 589
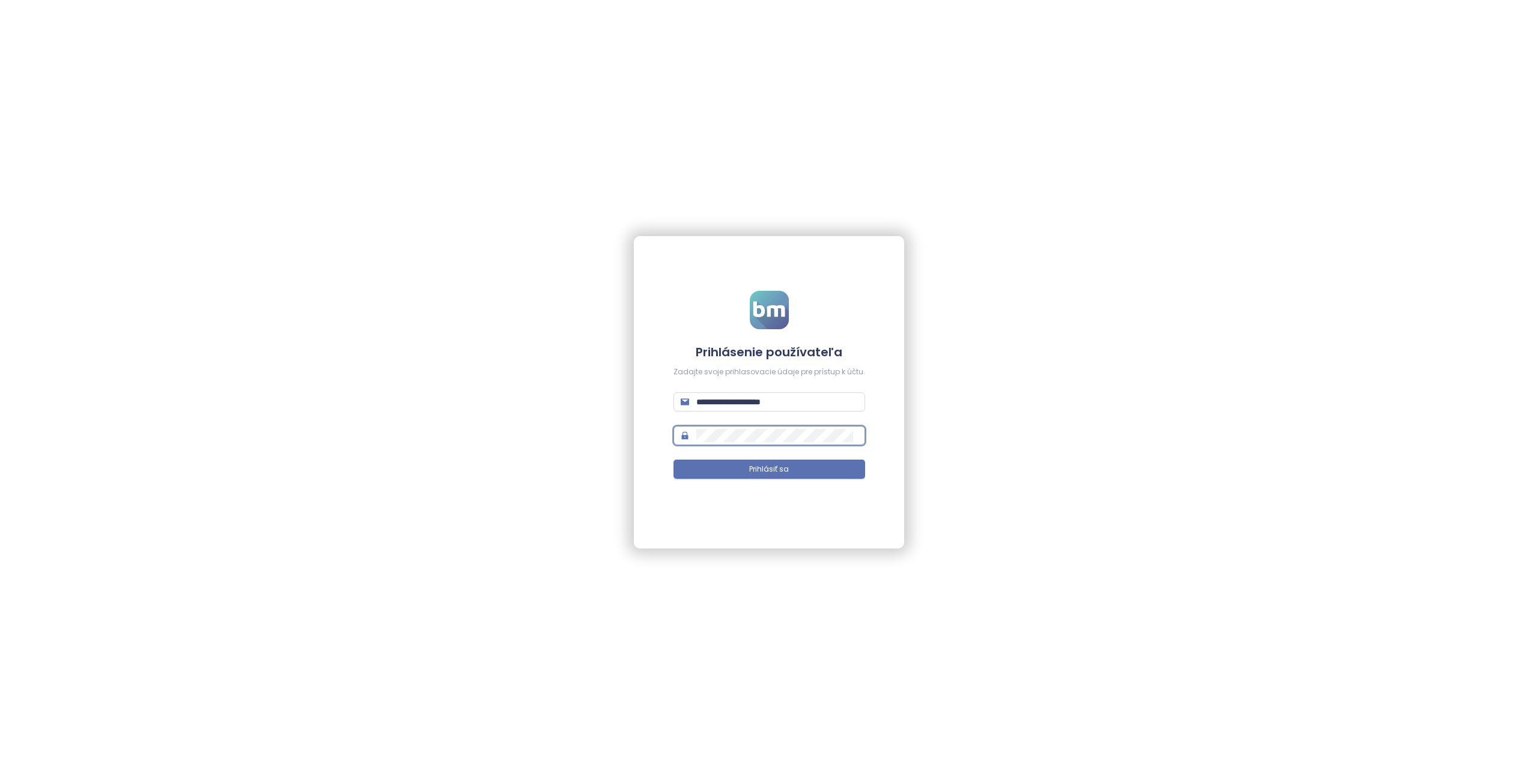
type input "**********"
click at [791, 474] on button "Prihlásiť sa" at bounding box center [770, 469] width 192 height 19
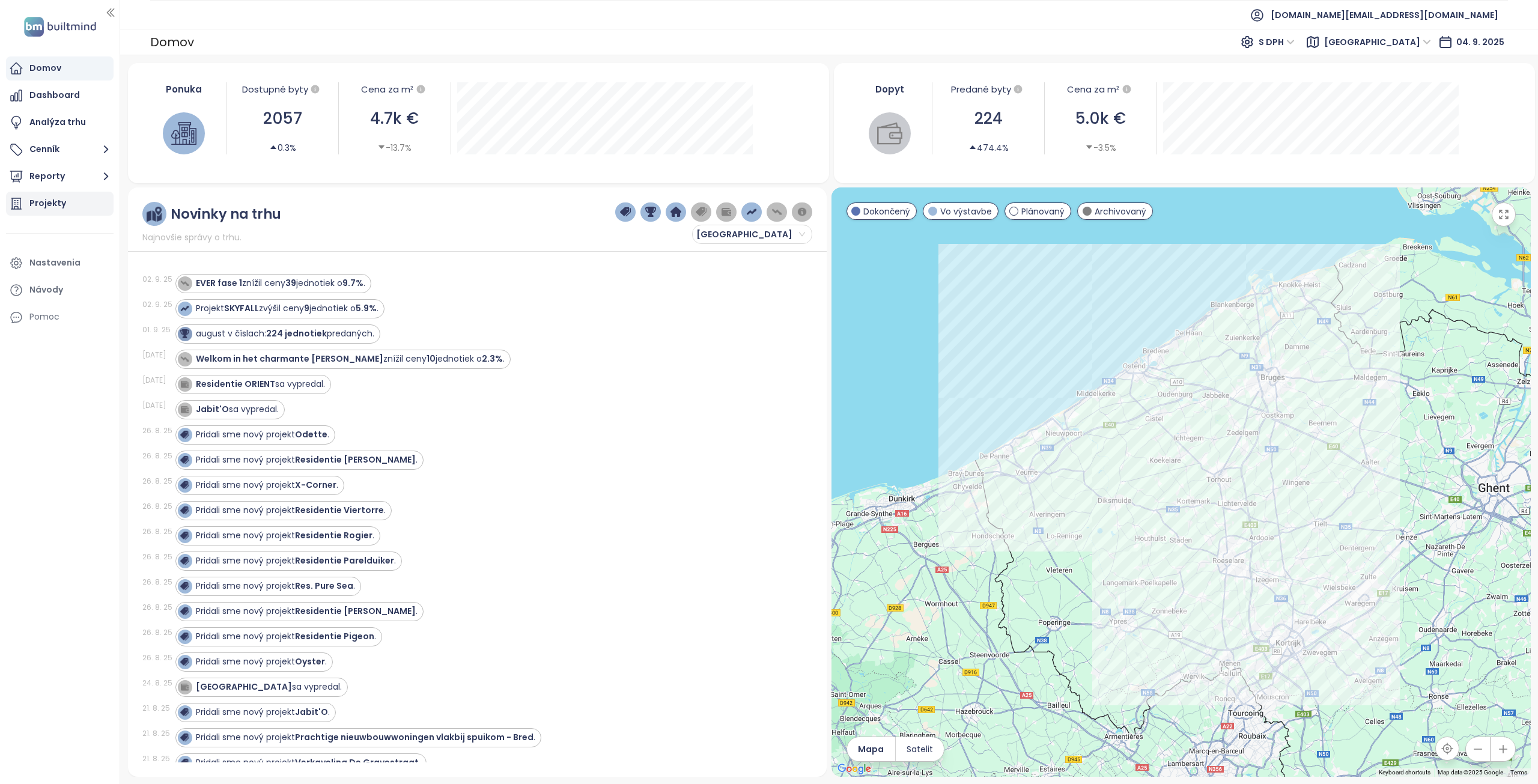
drag, startPoint x: 38, startPoint y: 201, endPoint x: 44, endPoint y: 194, distance: 9.2
click at [38, 201] on div "Projekty" at bounding box center [48, 203] width 36 height 15
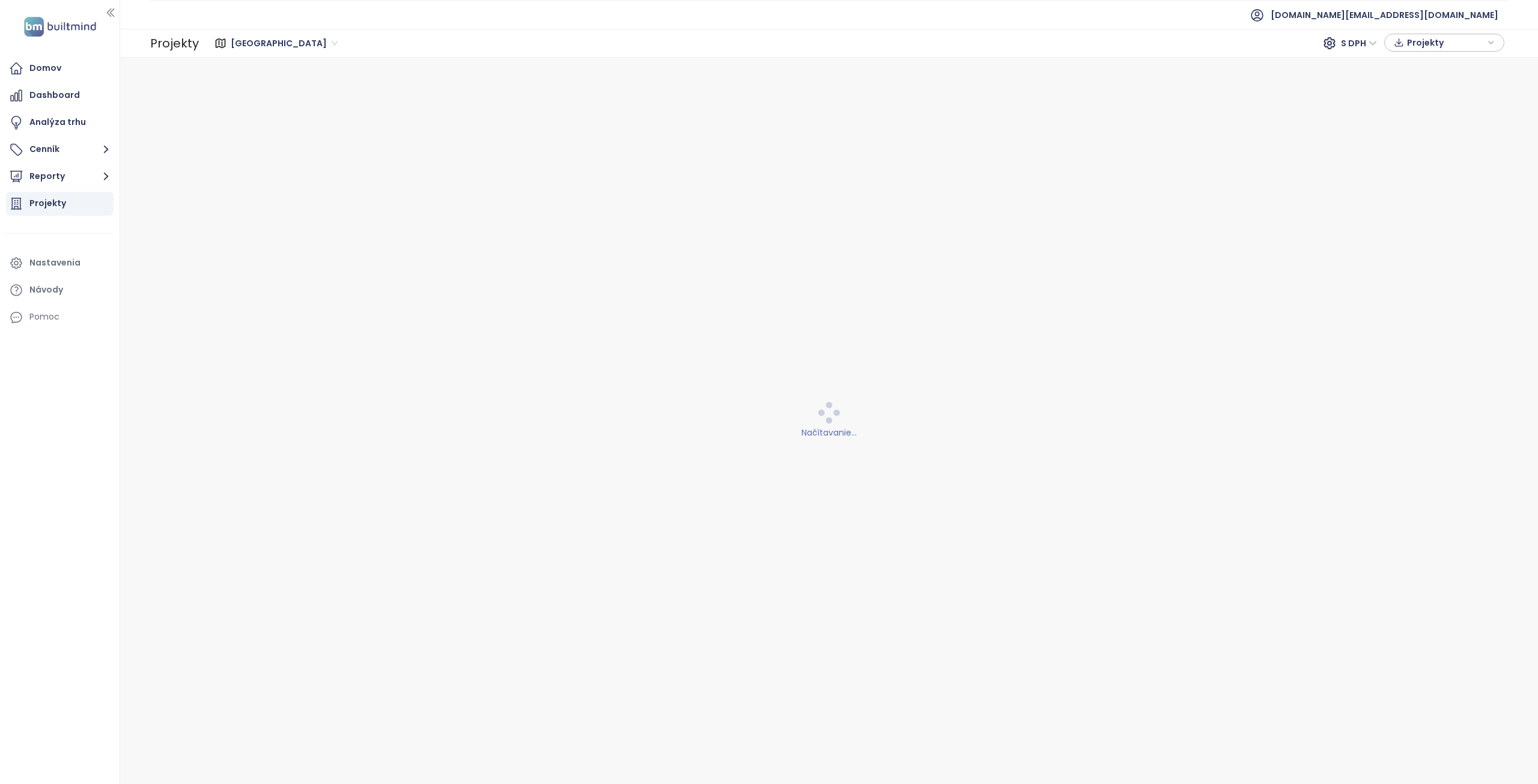
click at [249, 45] on span "West Flanders" at bounding box center [284, 43] width 107 height 18
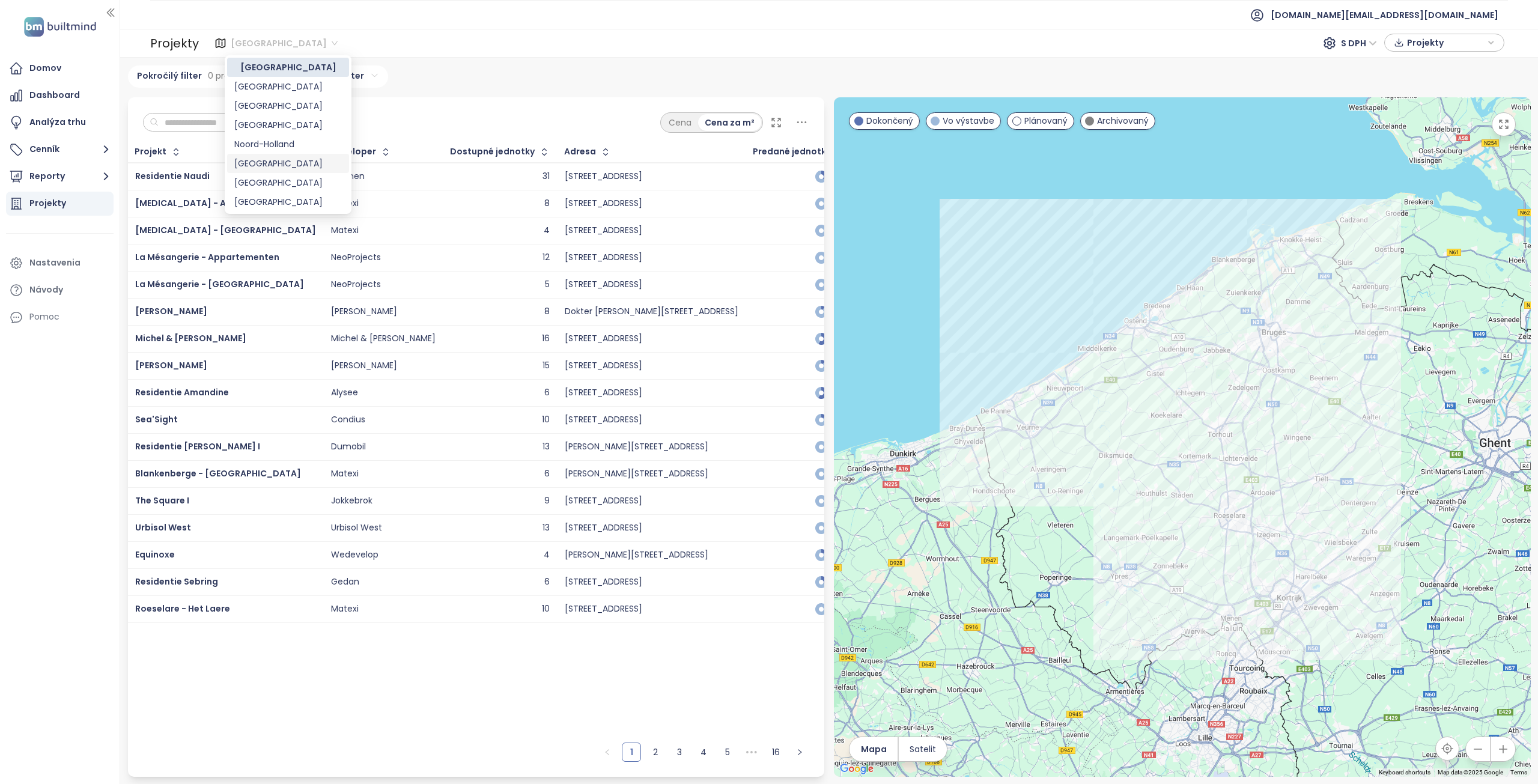
click at [256, 163] on div "Berlin" at bounding box center [288, 163] width 108 height 13
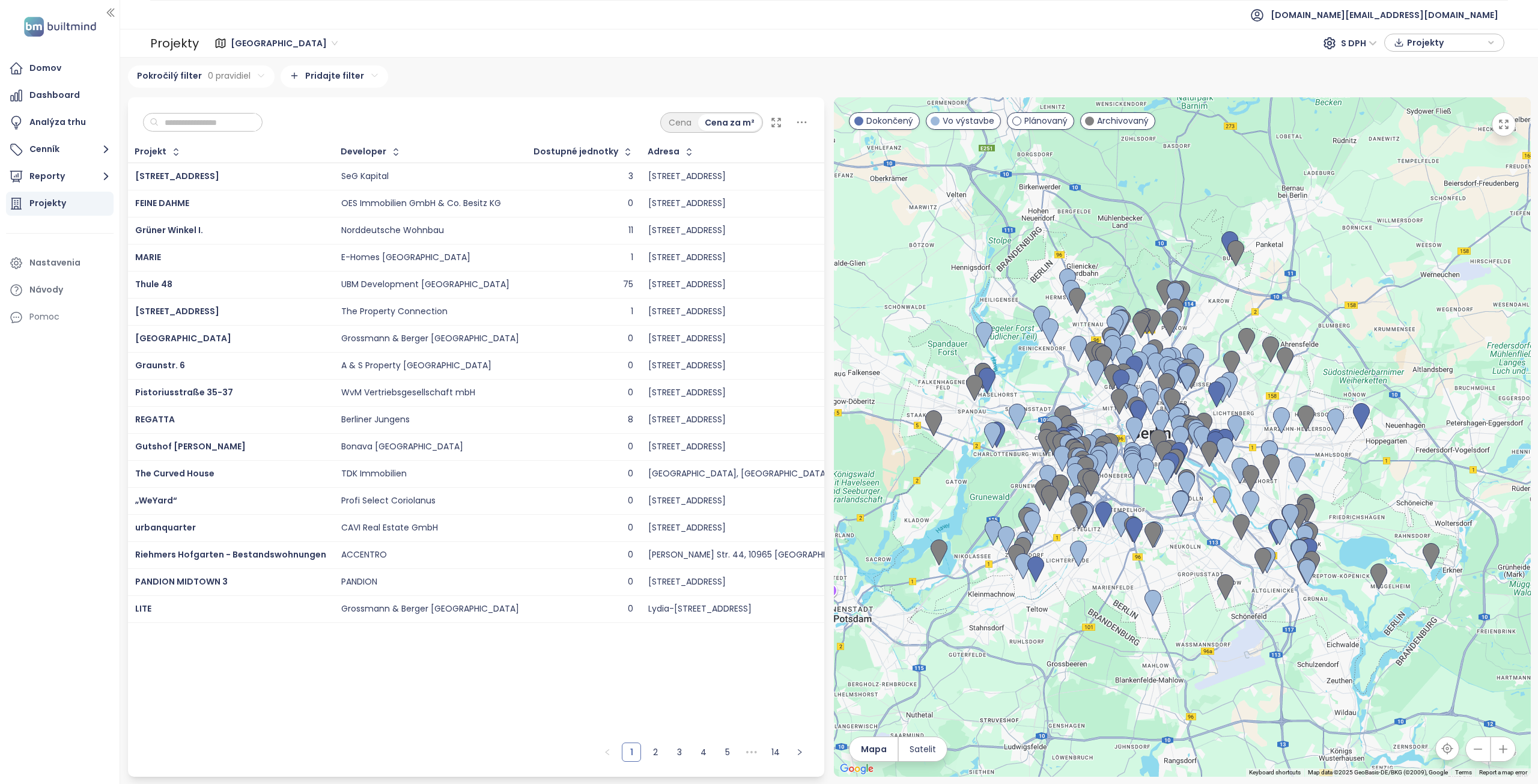
click at [234, 125] on input "text" at bounding box center [207, 122] width 97 height 18
paste input "**********"
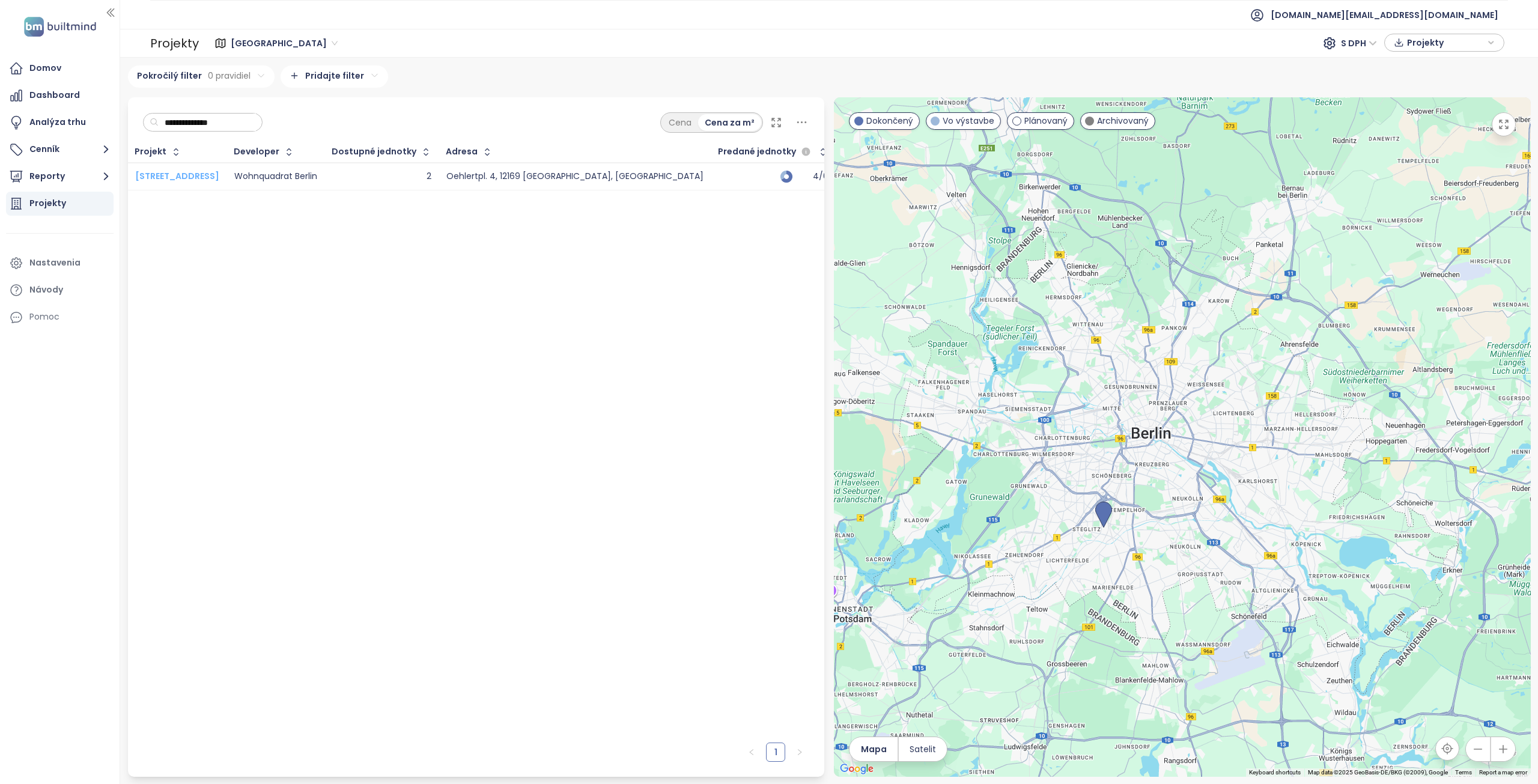
click at [184, 174] on span "Oehlertplatz 4" at bounding box center [177, 175] width 84 height 12
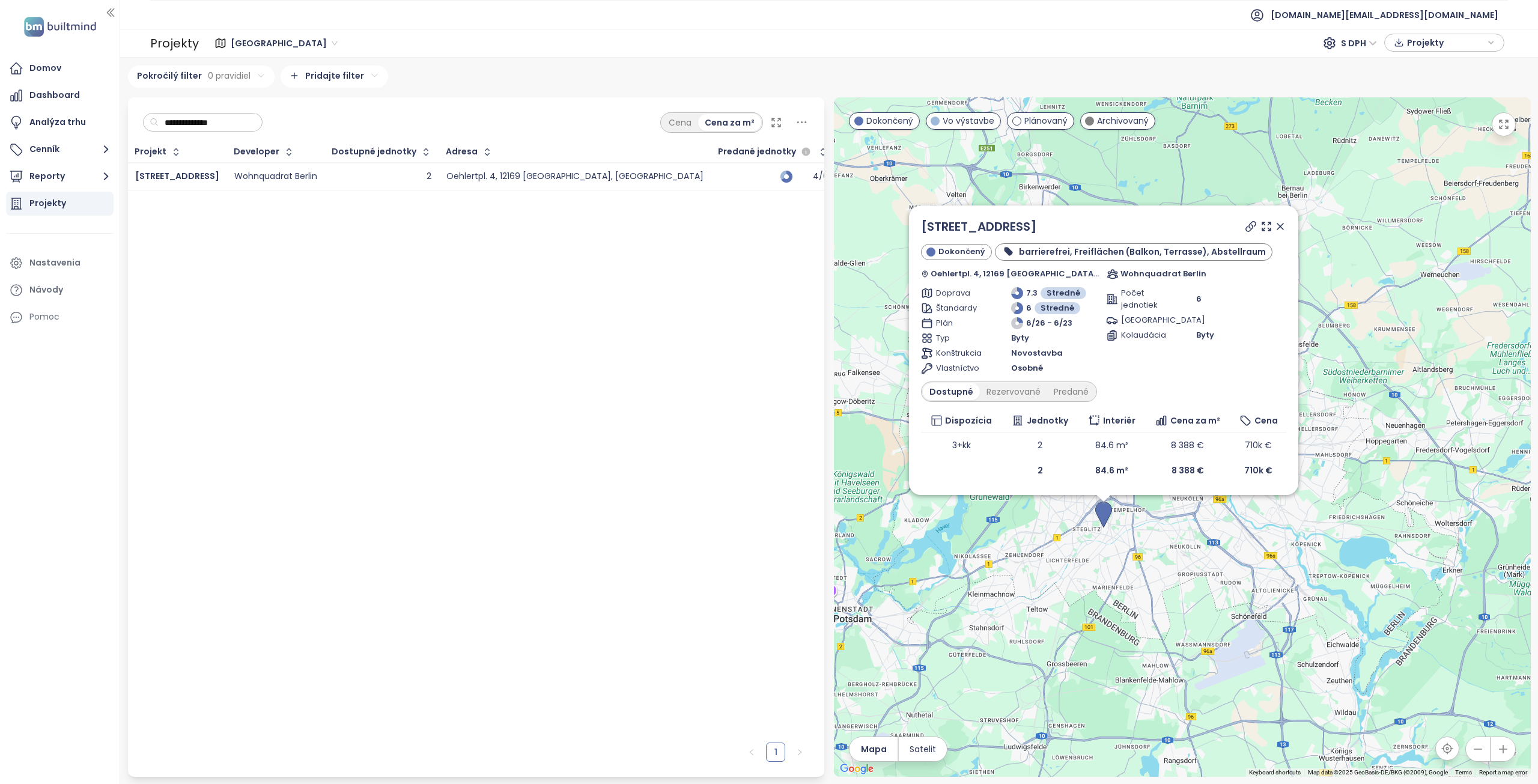
click at [248, 127] on input "**********" at bounding box center [207, 122] width 97 height 18
paste input "*****"
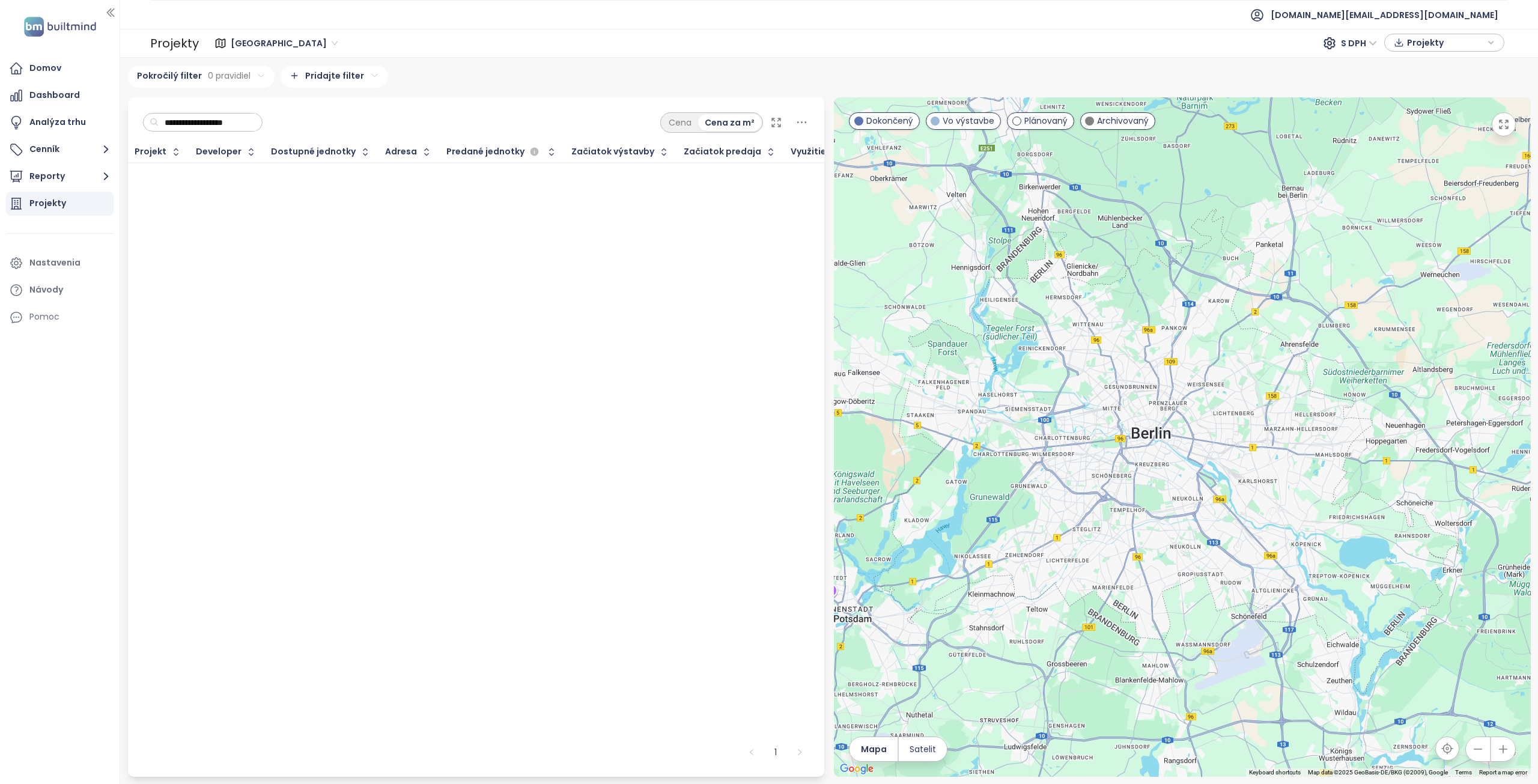
type input "**********"
